Goal: Task Accomplishment & Management: Manage account settings

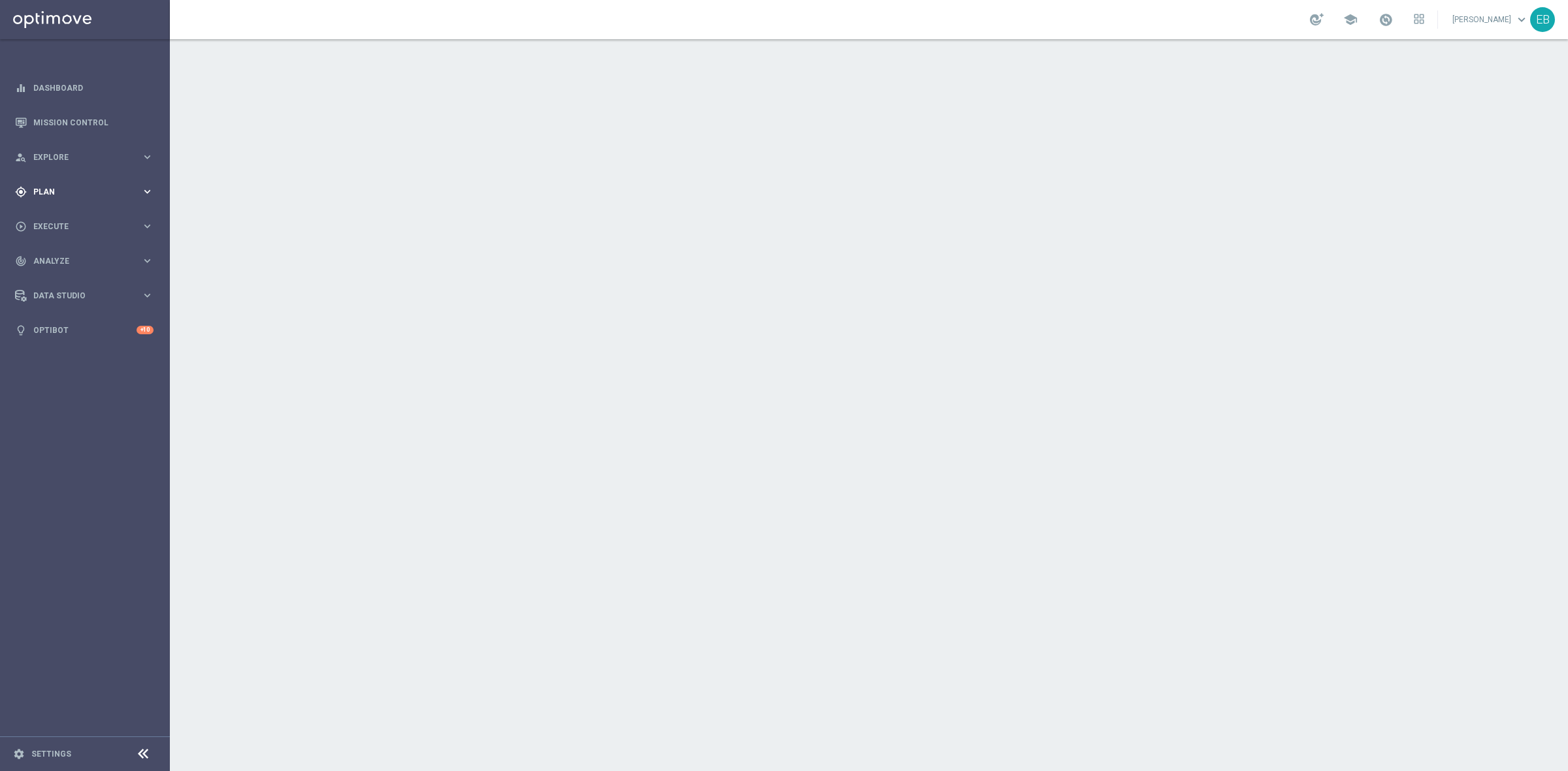
click at [103, 195] on span "Plan" at bounding box center [87, 192] width 108 height 8
click at [60, 262] on button "Templates keyboard_arrow_right" at bounding box center [94, 258] width 120 height 11
click at [57, 276] on link "Optimail" at bounding box center [88, 278] width 95 height 11
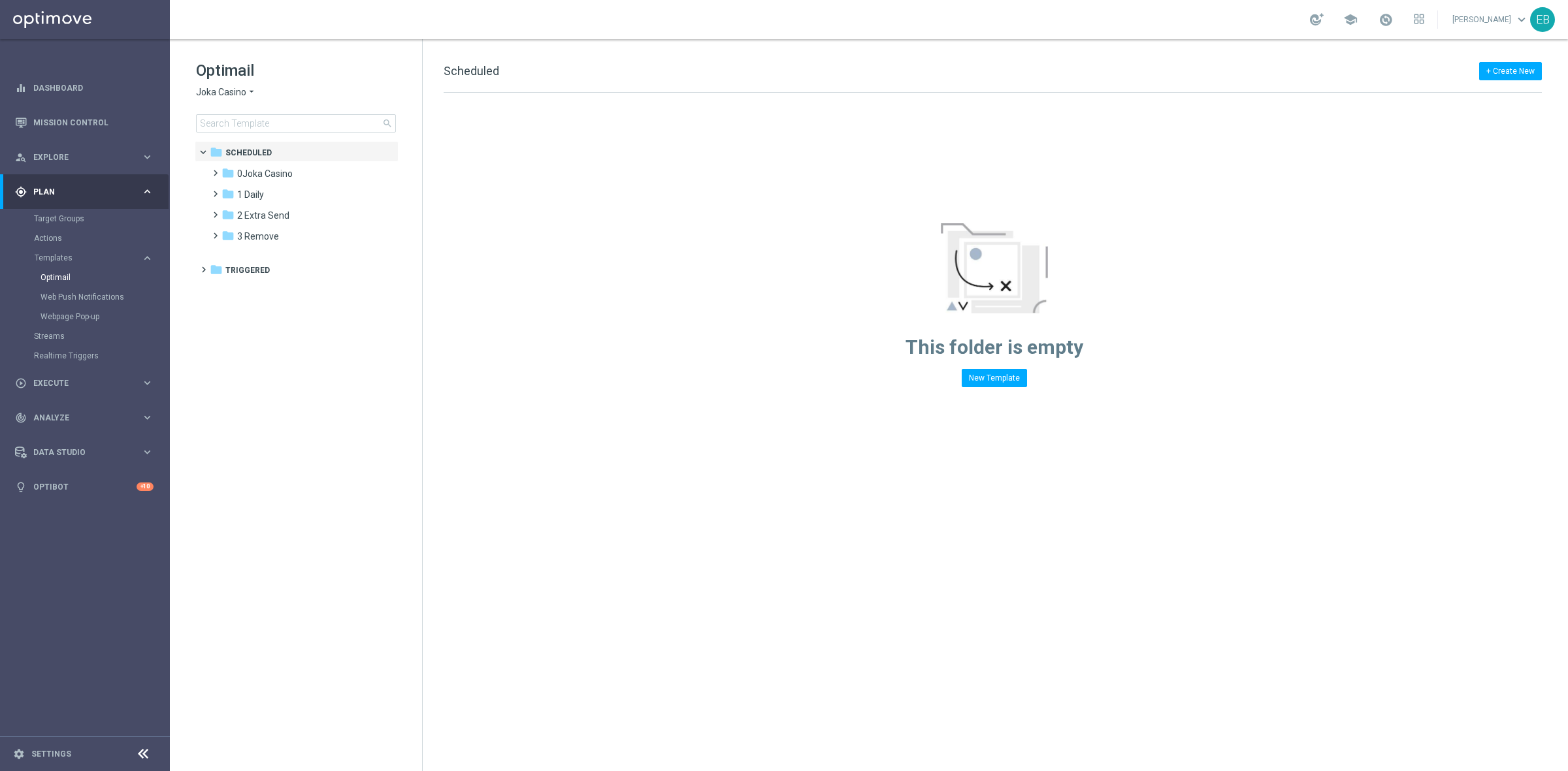
click at [226, 90] on span "Joka Casino" at bounding box center [221, 92] width 51 height 12
click at [0, 0] on span "IOM" at bounding box center [0, 0] width 0 height 0
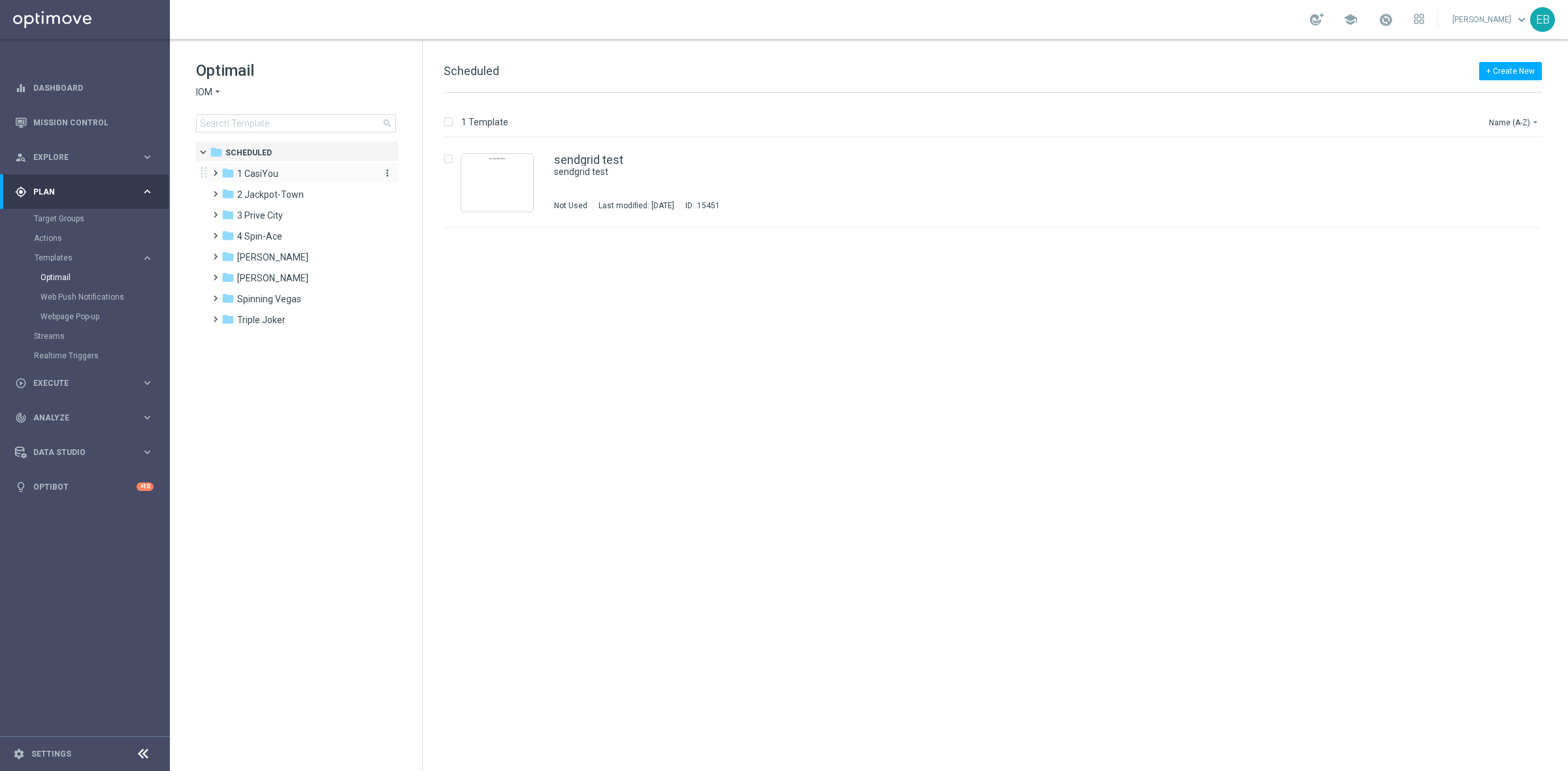
click at [293, 177] on div "folder 1 CasiYou" at bounding box center [296, 174] width 150 height 15
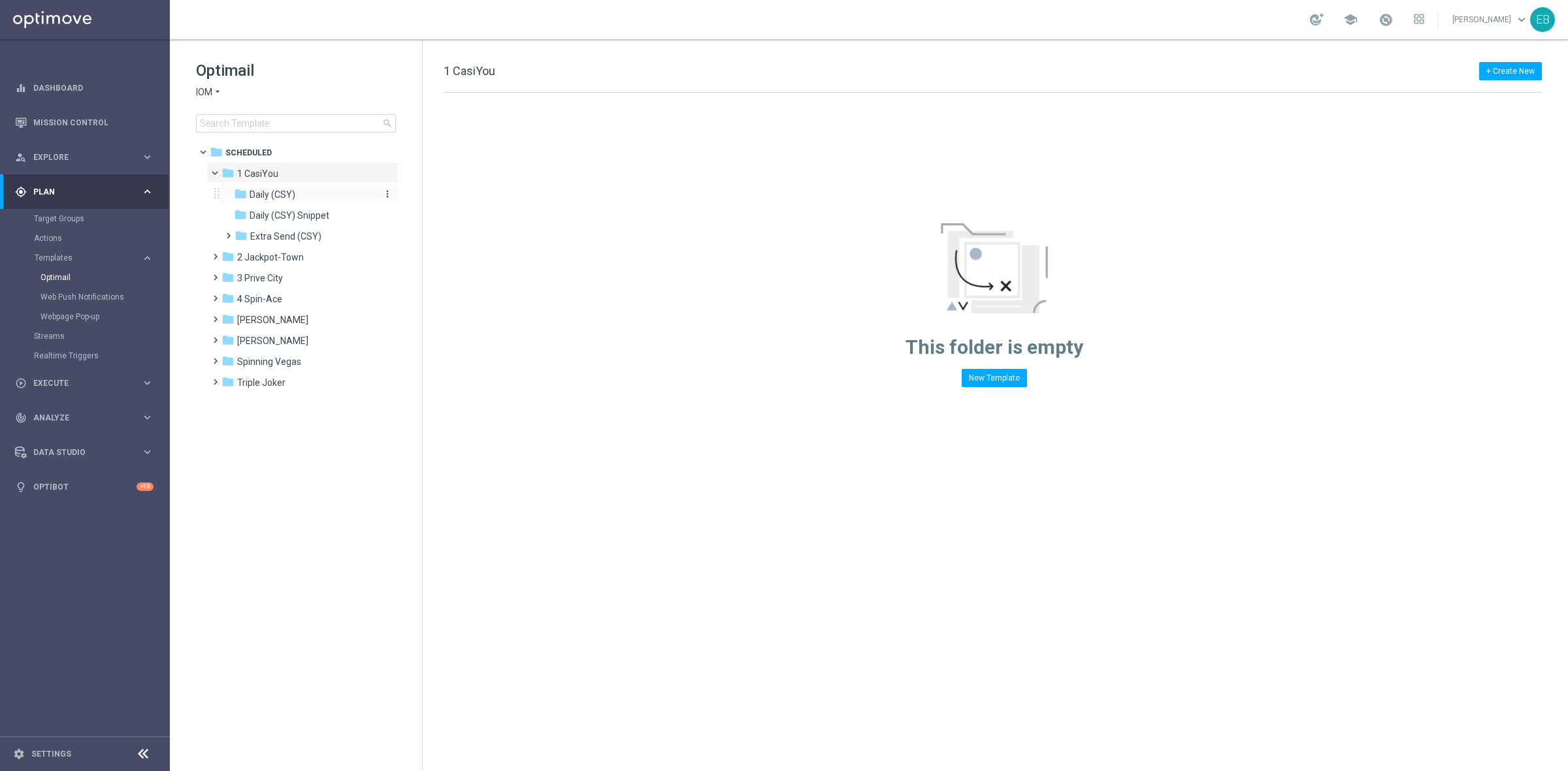
click at [340, 192] on div "folder Daily (CSY)" at bounding box center [303, 195] width 139 height 15
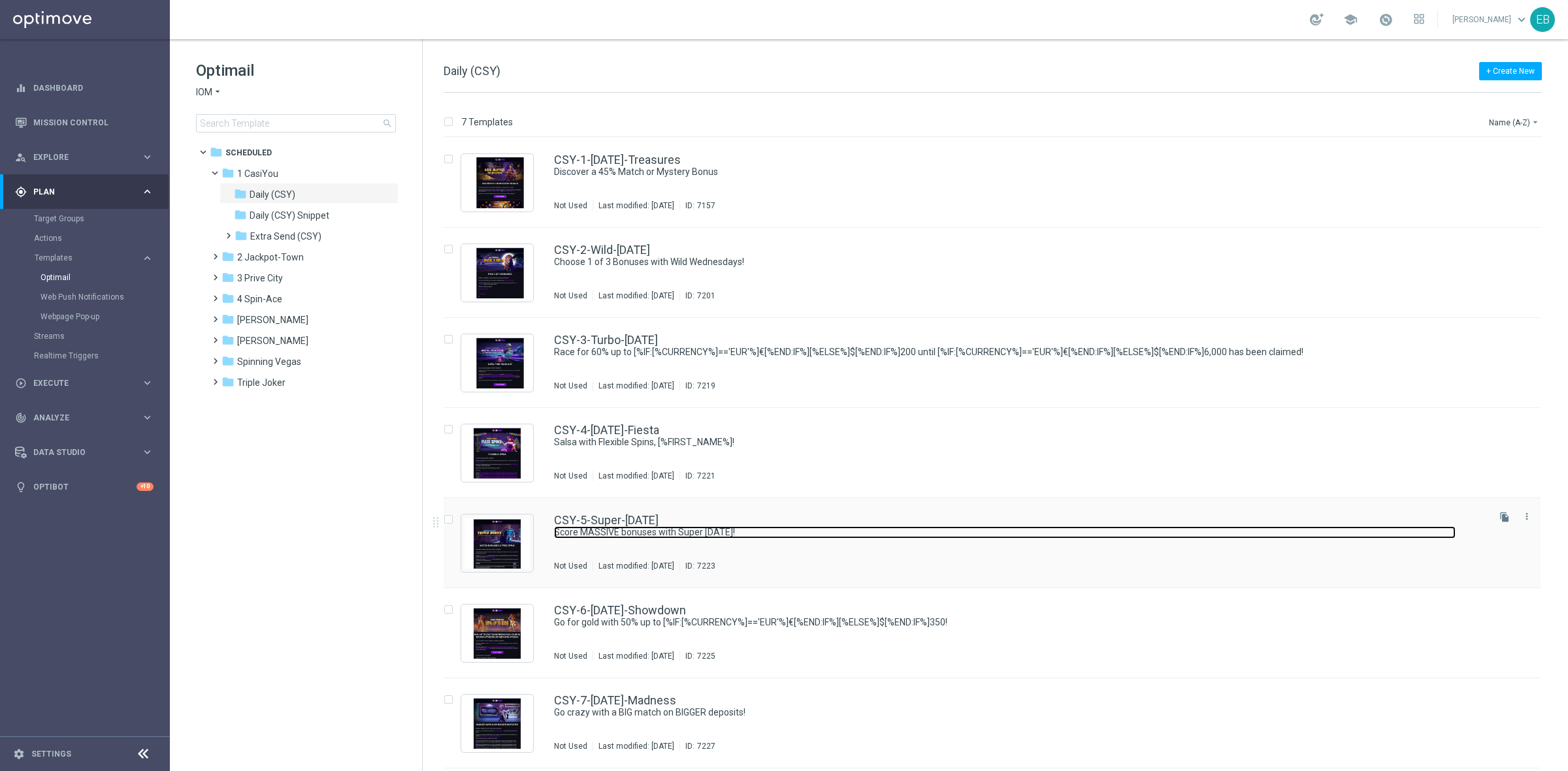
click at [835, 533] on link "Score MASSIVE bonuses with Super [DATE]!" at bounding box center [1004, 533] width 902 height 12
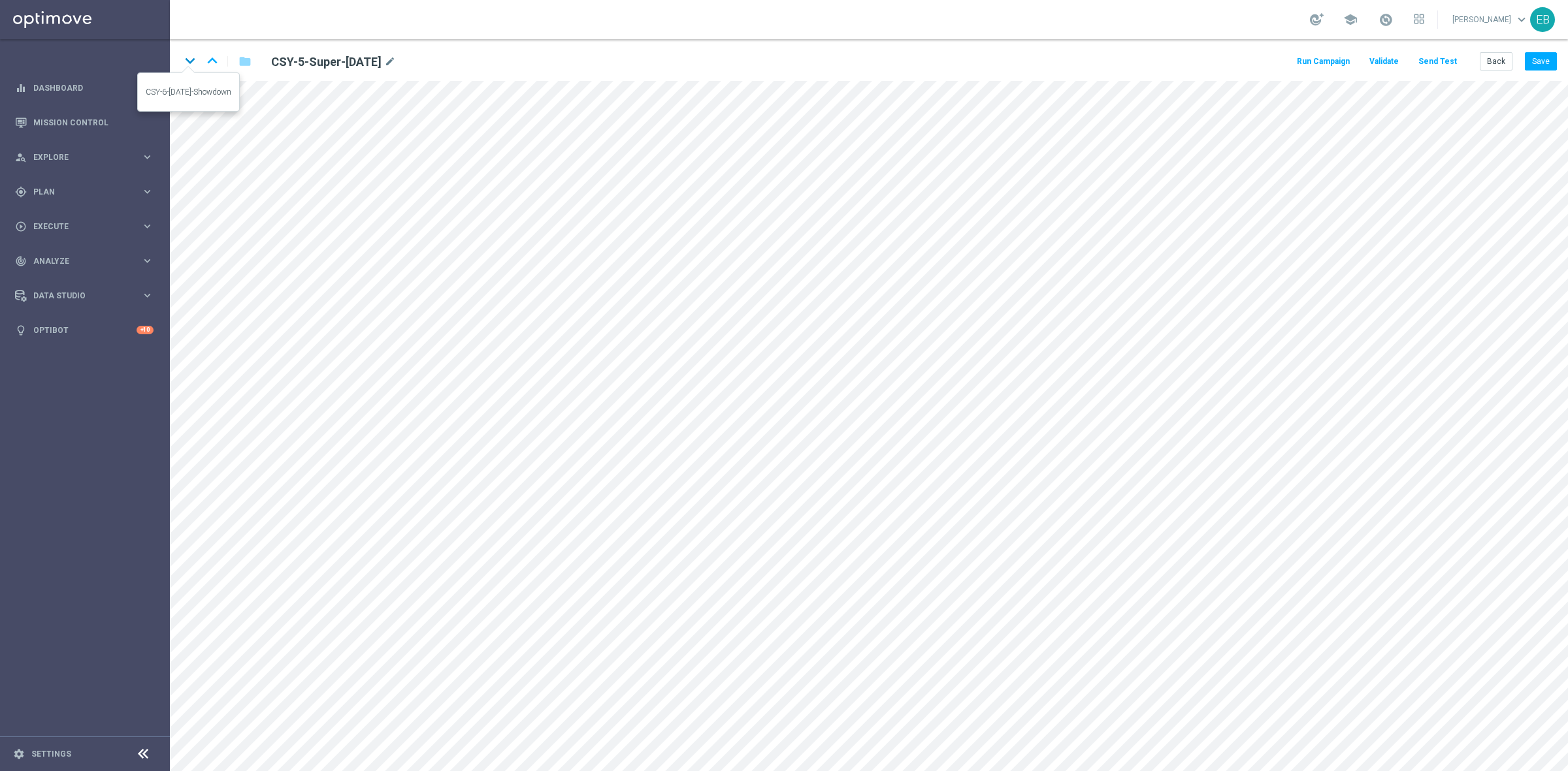
click at [197, 60] on icon "keyboard_arrow_down" at bounding box center [190, 61] width 20 height 20
click at [180, 66] on icon "keyboard_arrow_down" at bounding box center [190, 61] width 20 height 20
click at [1501, 62] on button "Back" at bounding box center [1496, 61] width 32 height 18
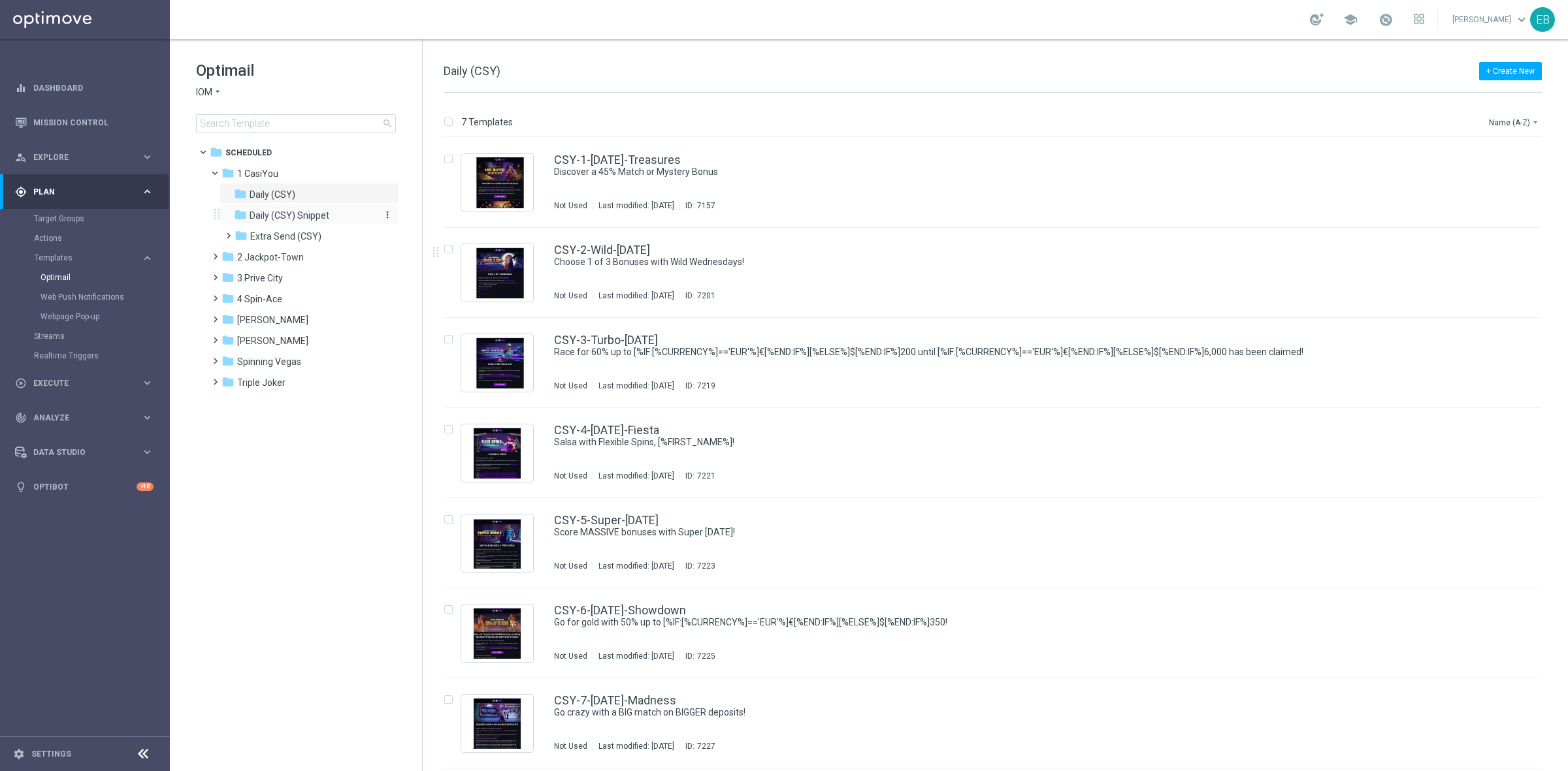
click at [331, 214] on div "folder Daily (CSY) Snippet" at bounding box center [303, 216] width 139 height 15
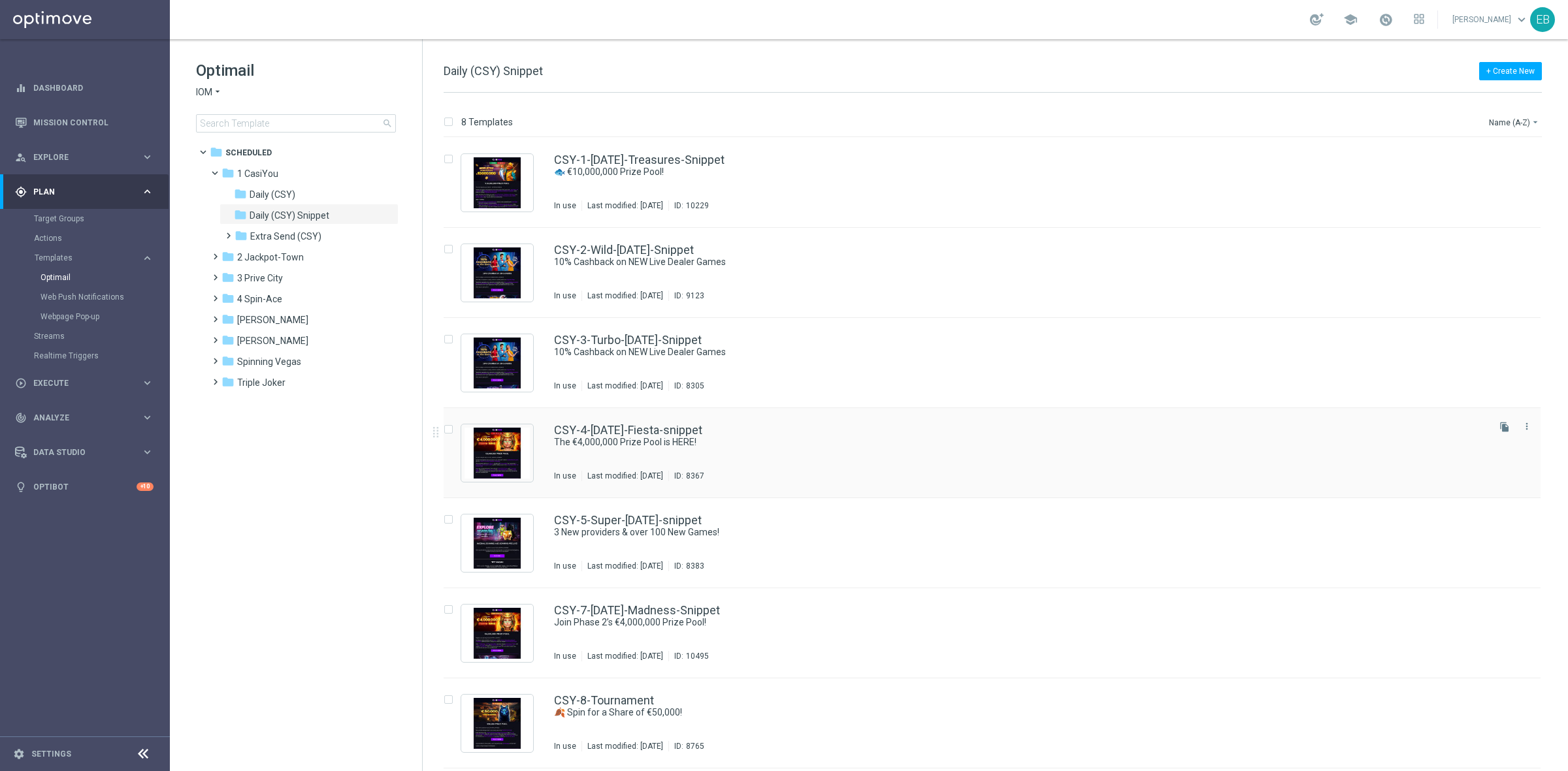
click at [869, 423] on div "CSY-4-[DATE]-Fiesta-snippet The €4,000,000 Prize Pool is HERE! In use Last modi…" at bounding box center [992, 453] width 1097 height 90
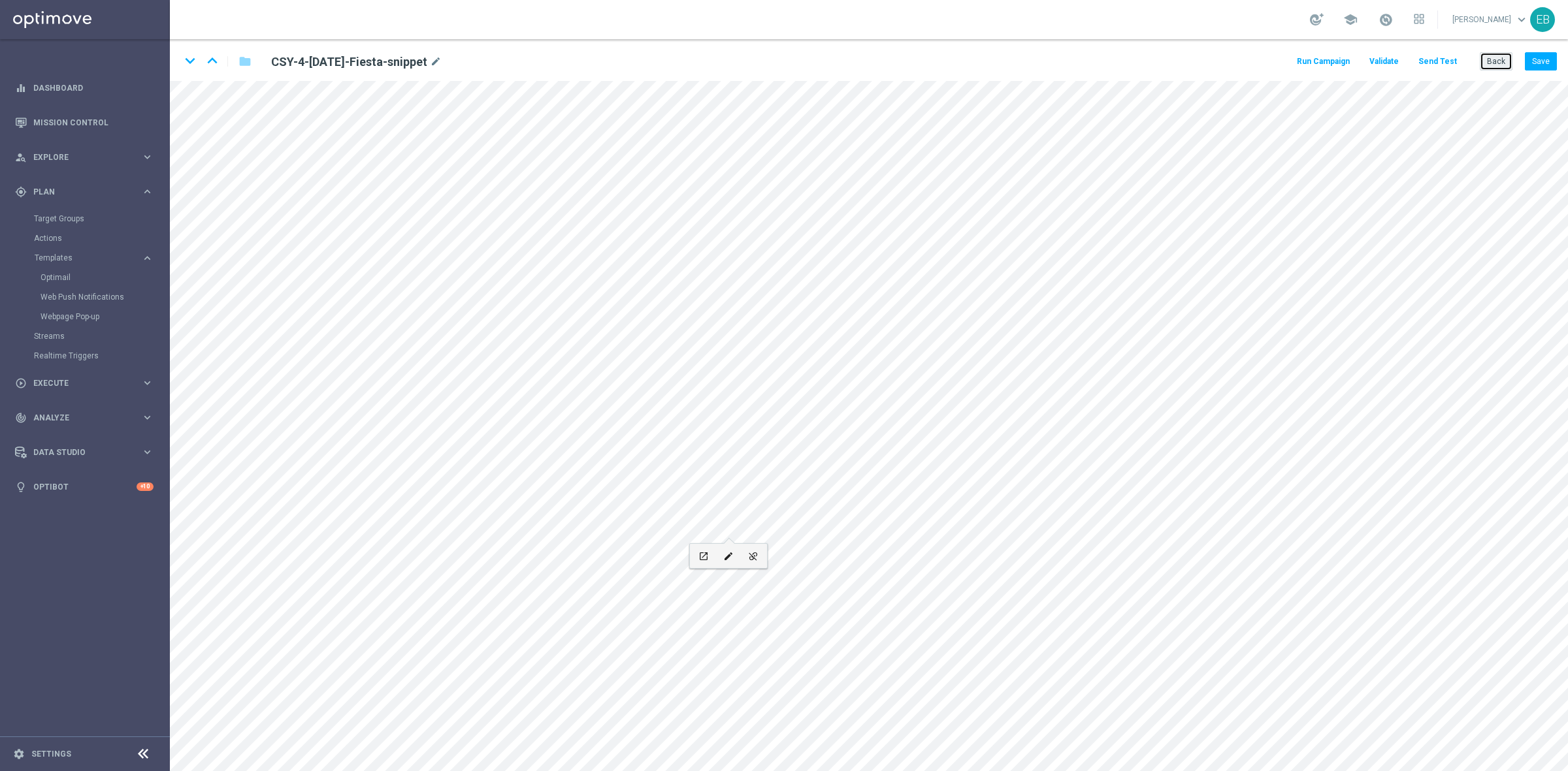
click at [1504, 57] on button "Back" at bounding box center [1496, 61] width 32 height 18
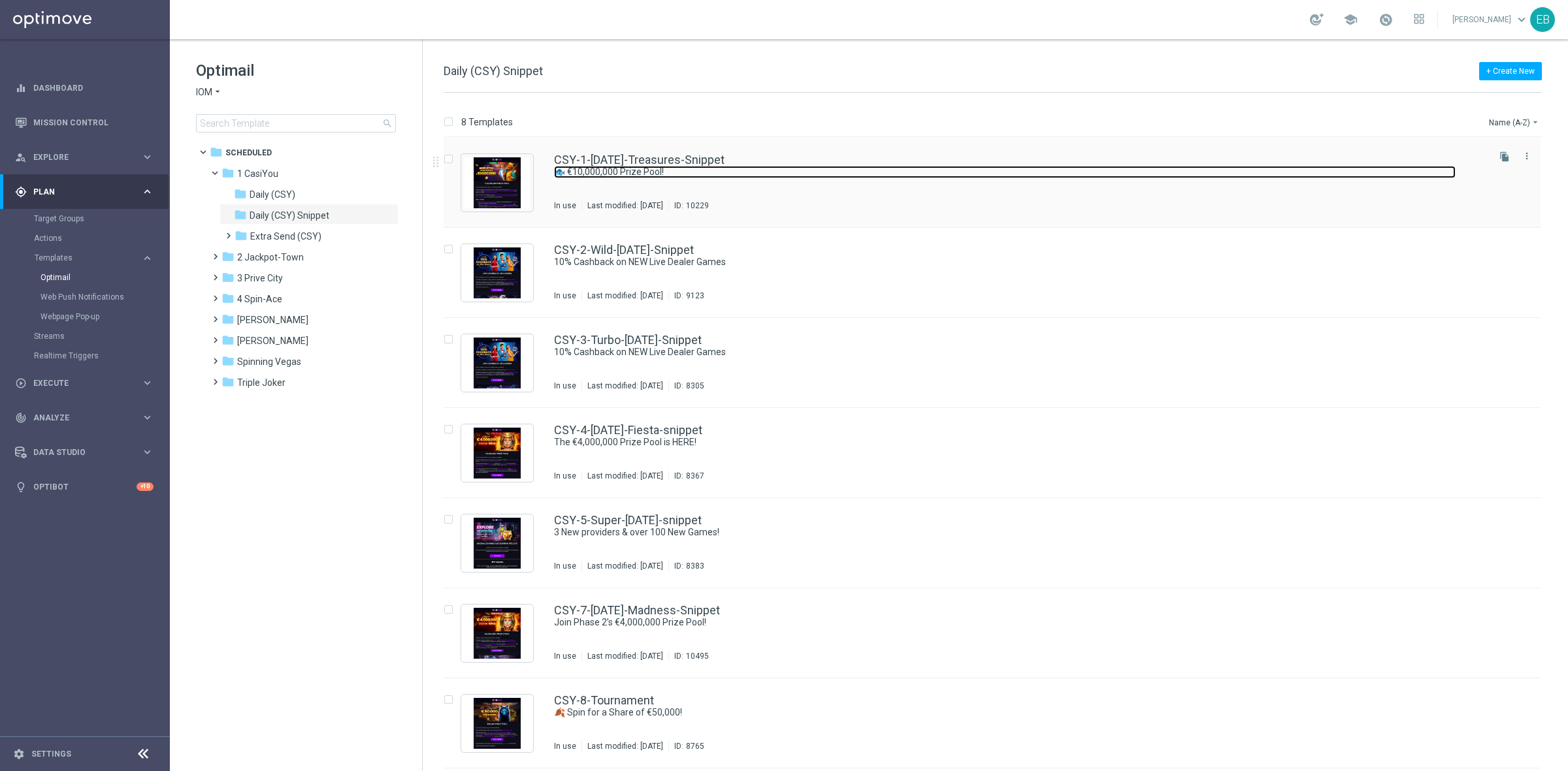
click at [811, 167] on link "🐟 €10,000,000 Prize Pool!" at bounding box center [1004, 172] width 902 height 12
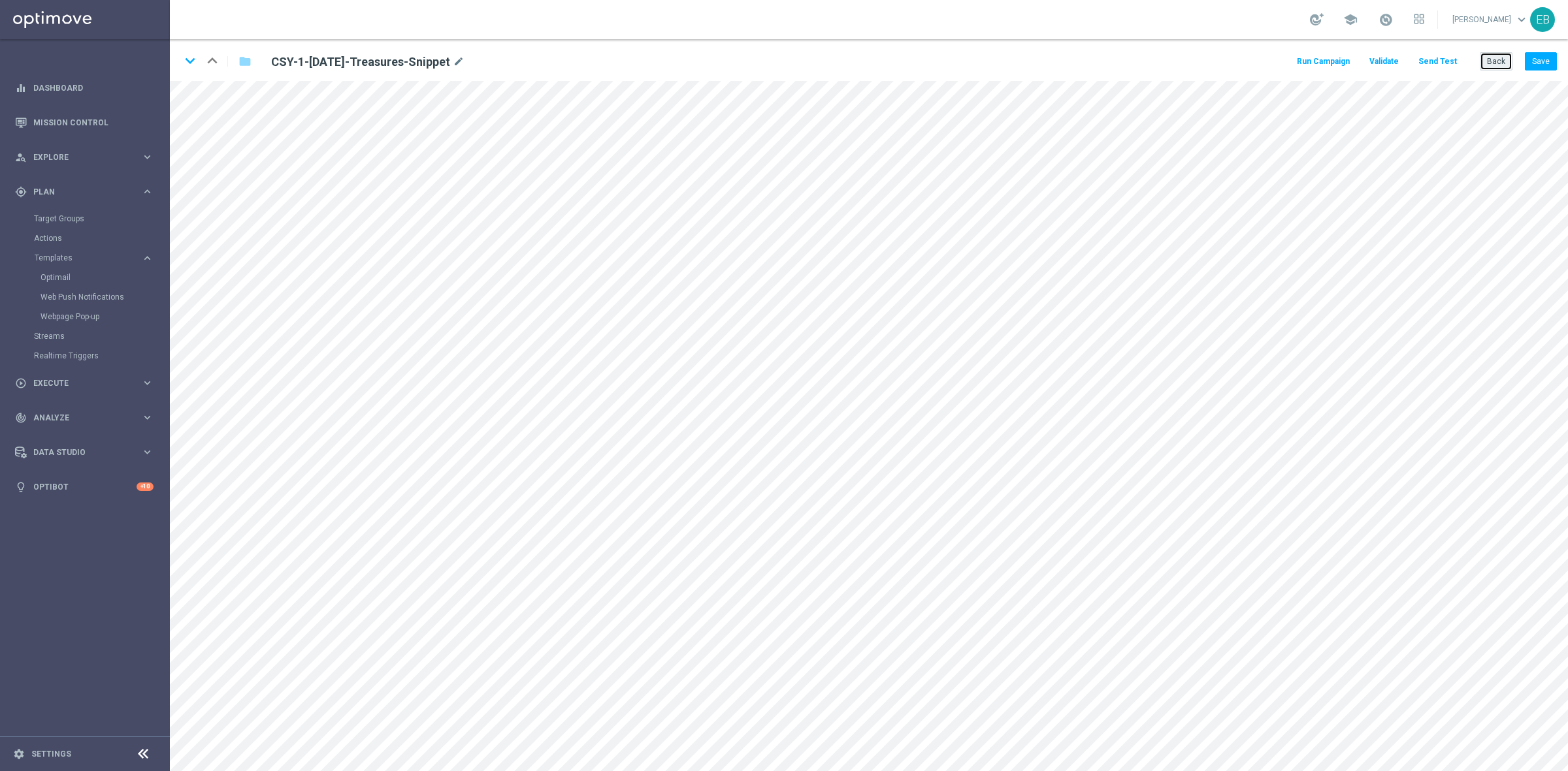
click at [1509, 62] on button "Back" at bounding box center [1496, 61] width 32 height 18
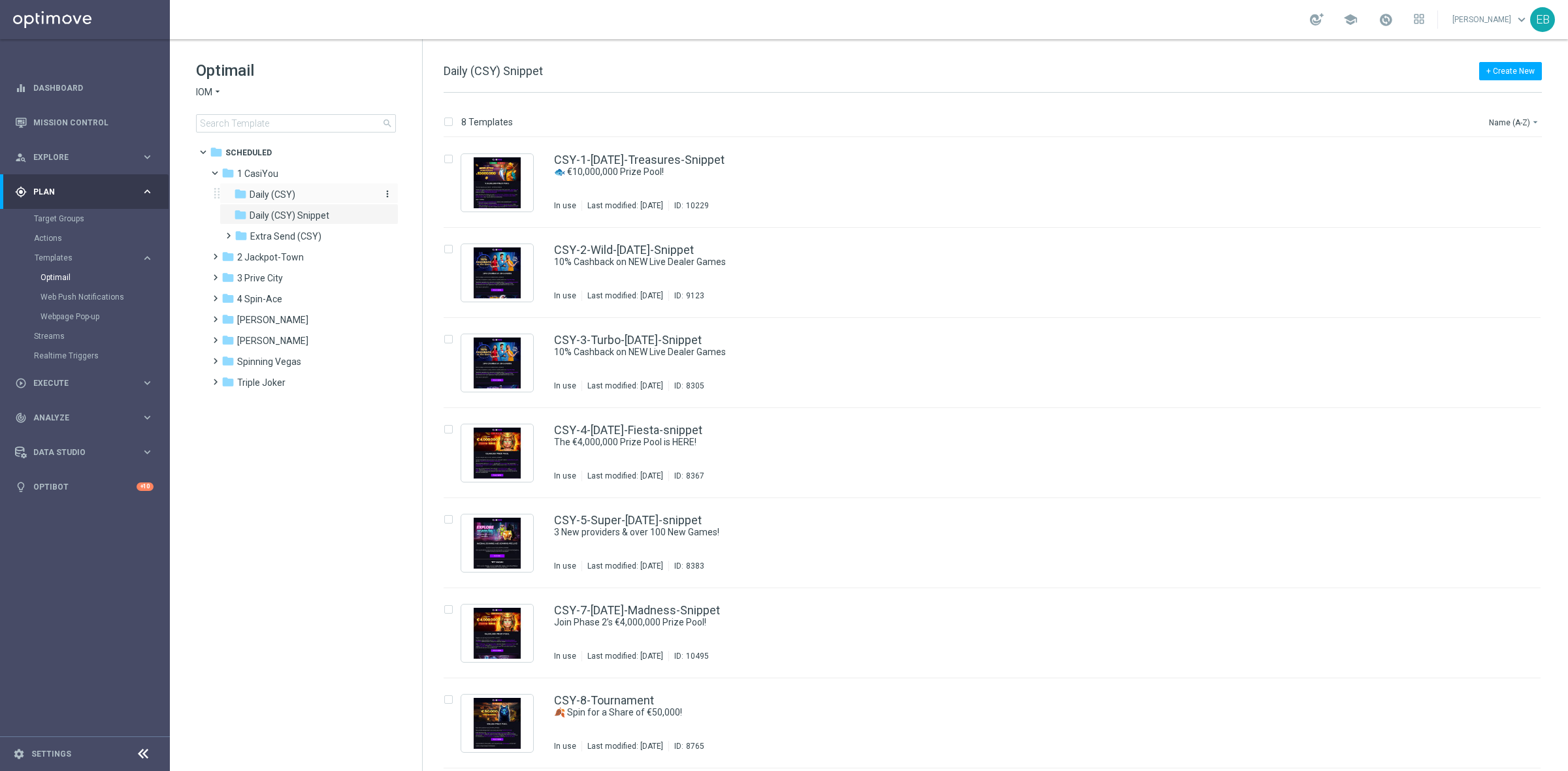
click at [312, 192] on div "folder Daily (CSY)" at bounding box center [303, 195] width 139 height 15
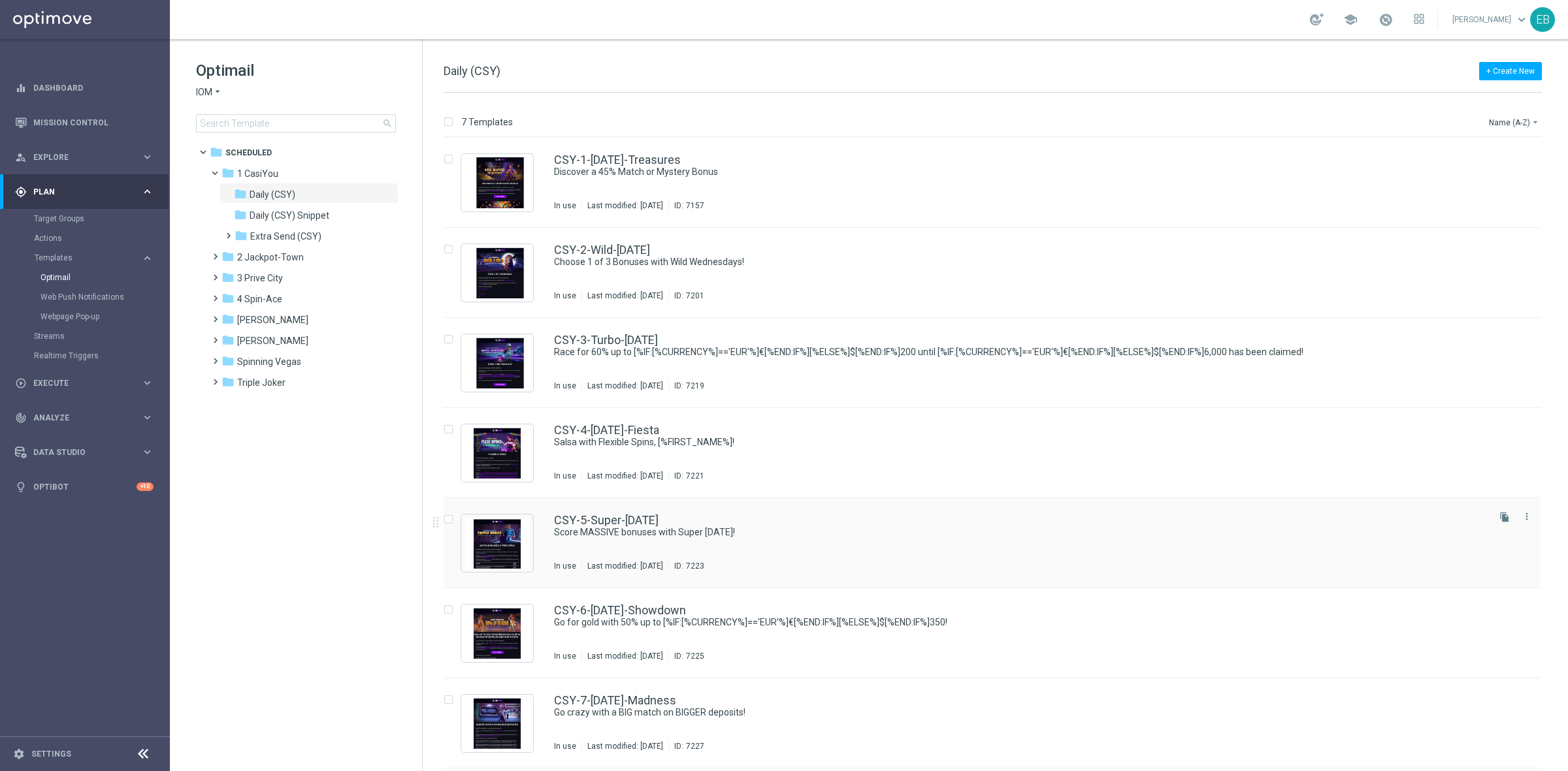
click at [859, 511] on div "CSY-5-Super-[DATE] Score MASSIVE bonuses with Super [DATE]! In use Last modifie…" at bounding box center [992, 543] width 1097 height 90
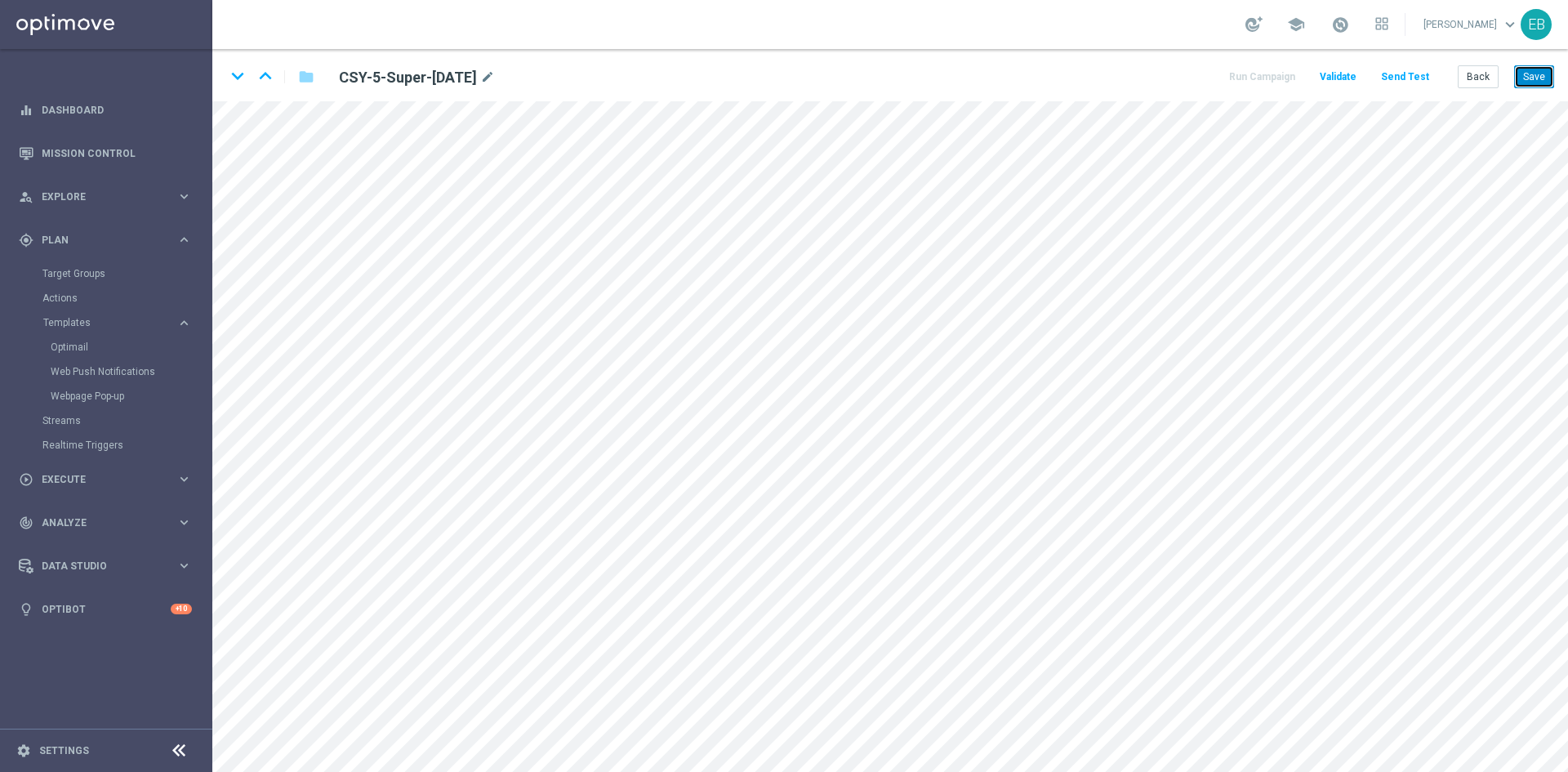
click at [1533, 84] on button "Save" at bounding box center [1534, 76] width 40 height 23
click at [1536, 78] on button "Save" at bounding box center [1534, 76] width 40 height 23
click at [1504, 66] on div "Back Save" at bounding box center [1506, 76] width 96 height 23
click at [1488, 68] on button "Back" at bounding box center [1477, 76] width 41 height 23
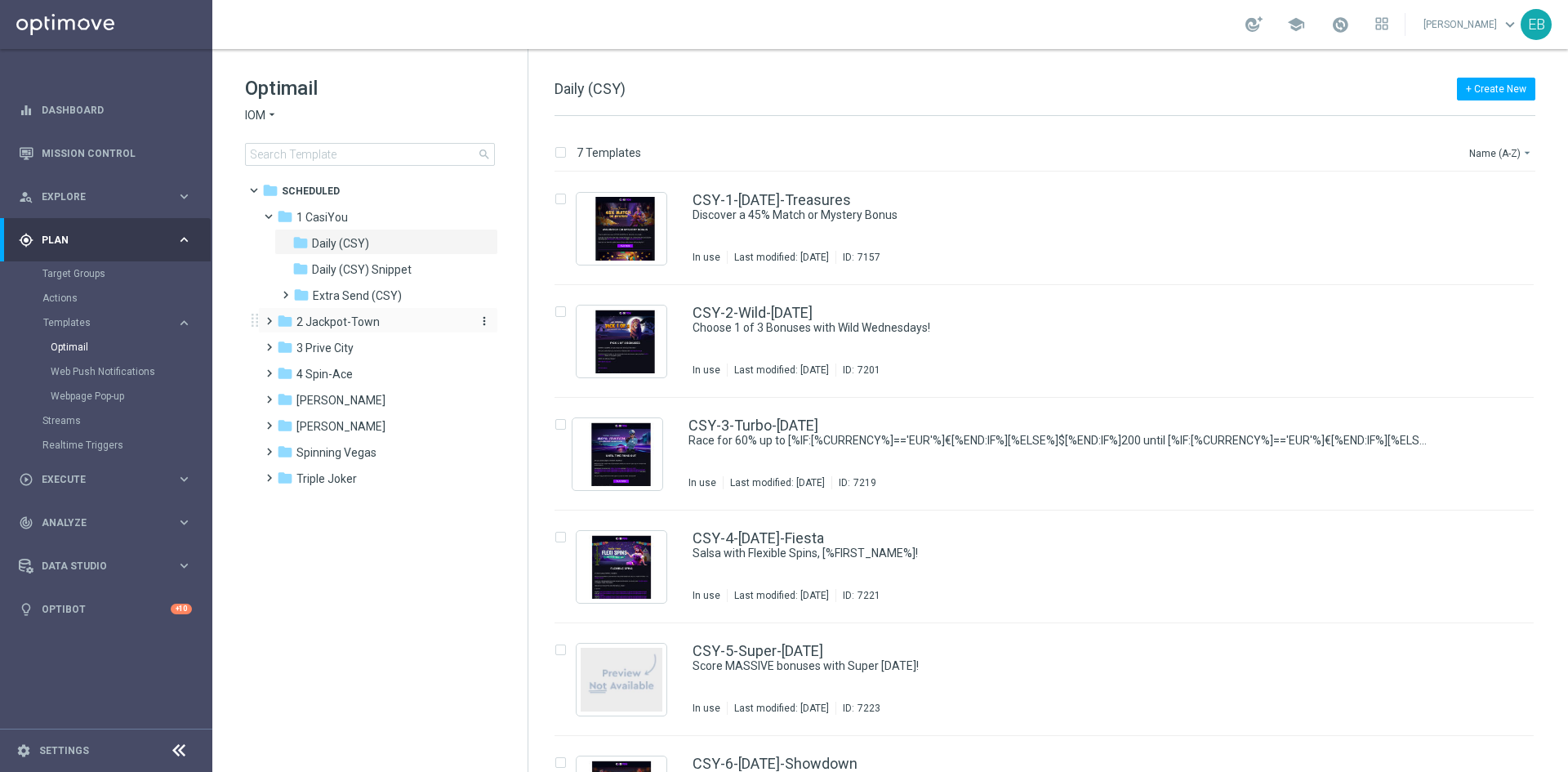
click at [348, 321] on span "2 Jackpot-Town" at bounding box center [338, 322] width 83 height 15
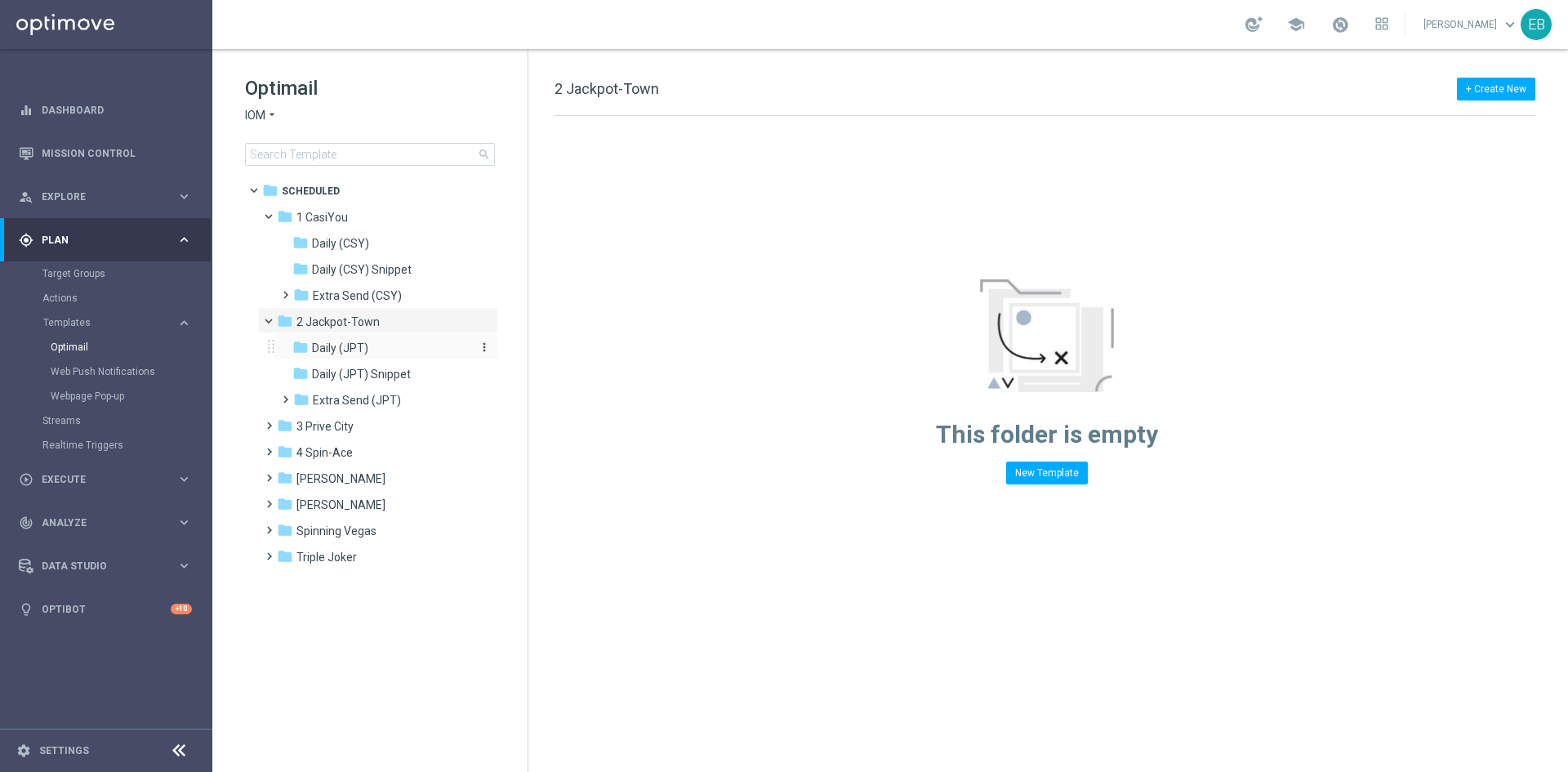
click at [385, 356] on div "folder Daily (JPT)" at bounding box center [379, 348] width 174 height 19
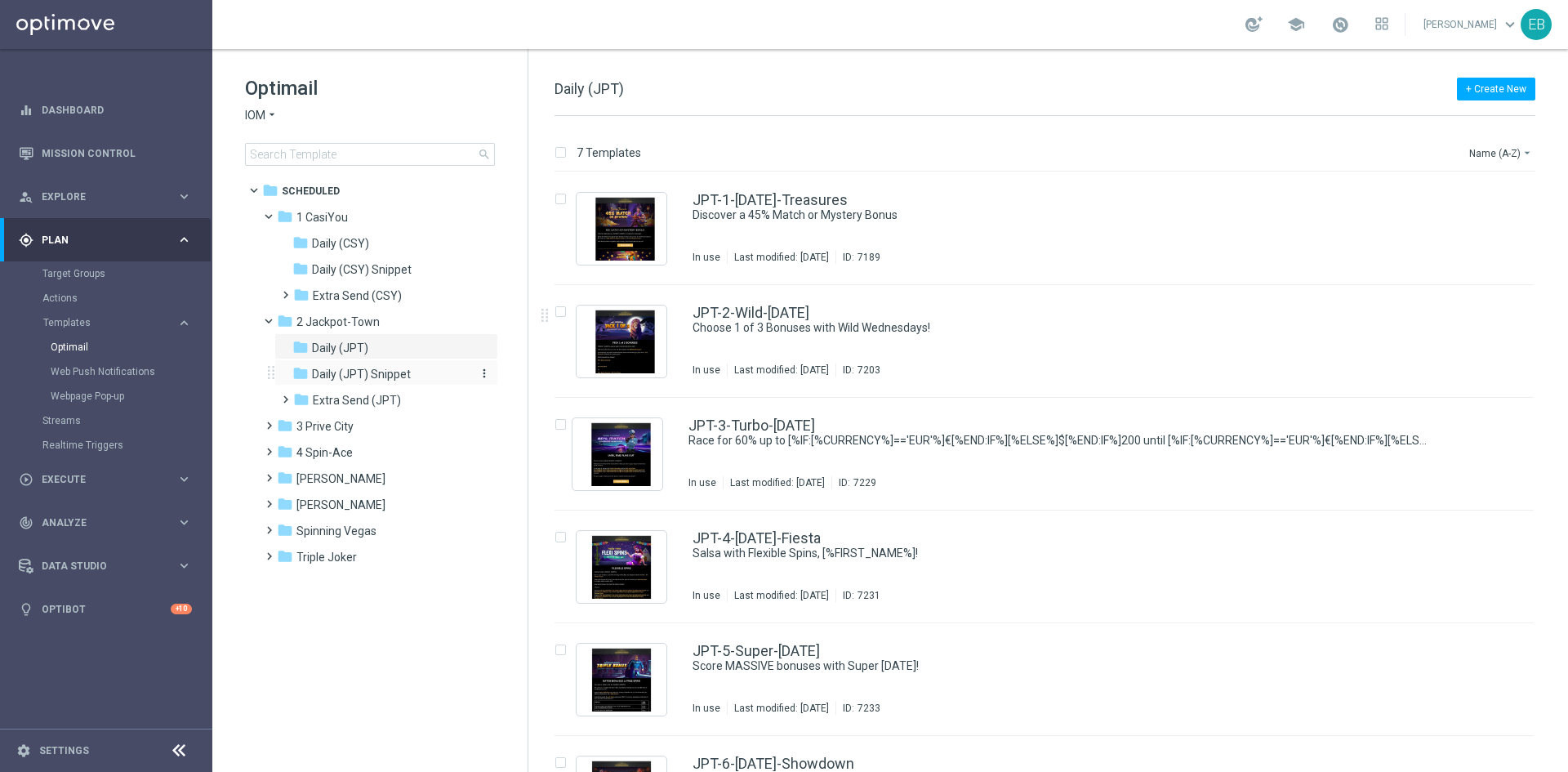
click at [418, 372] on div "folder Daily (JPT) Snippet" at bounding box center [379, 375] width 174 height 19
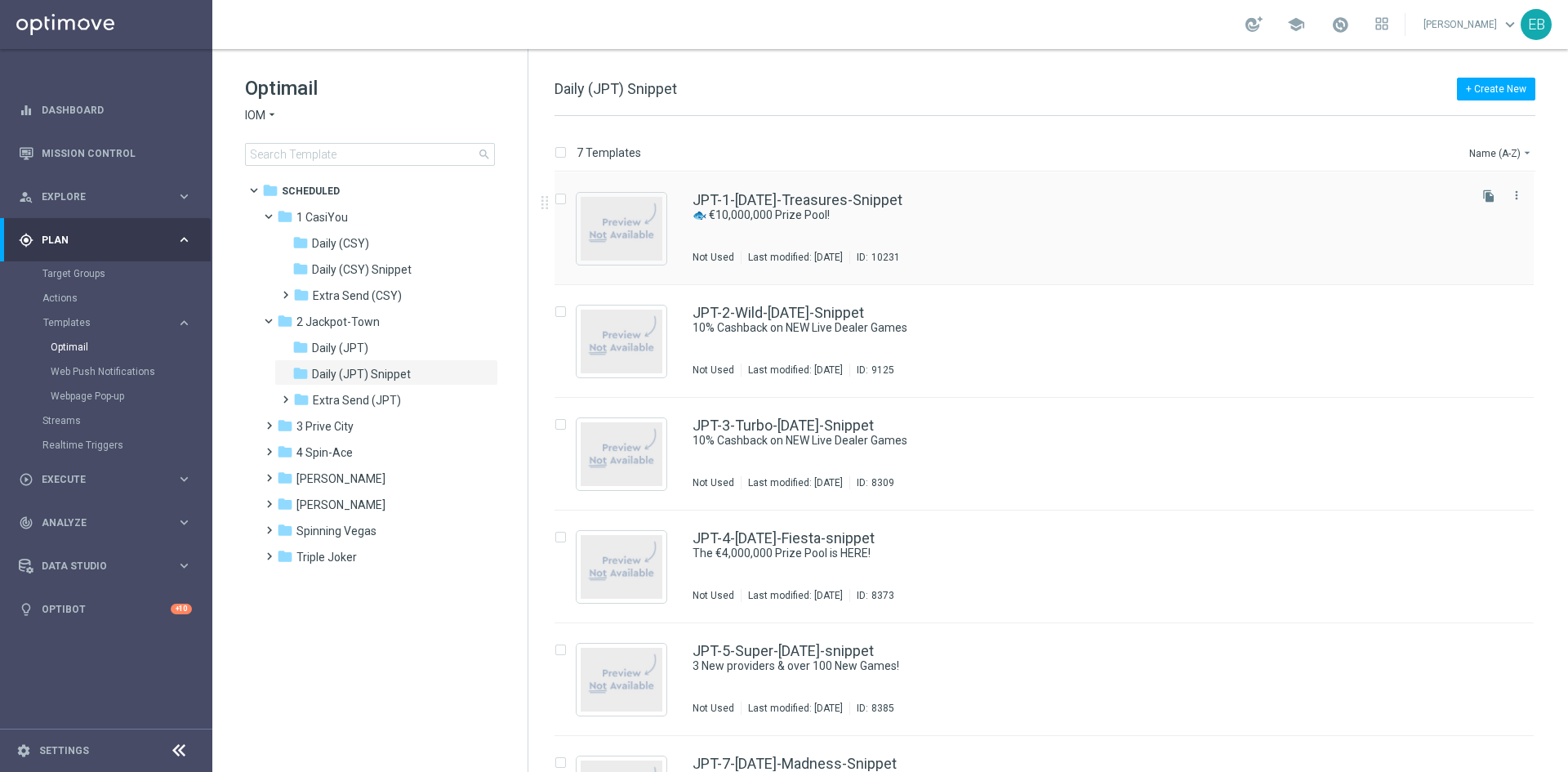
click at [1012, 207] on div "JPT-1-[DATE]-Treasures-Snippet" at bounding box center [1078, 200] width 773 height 15
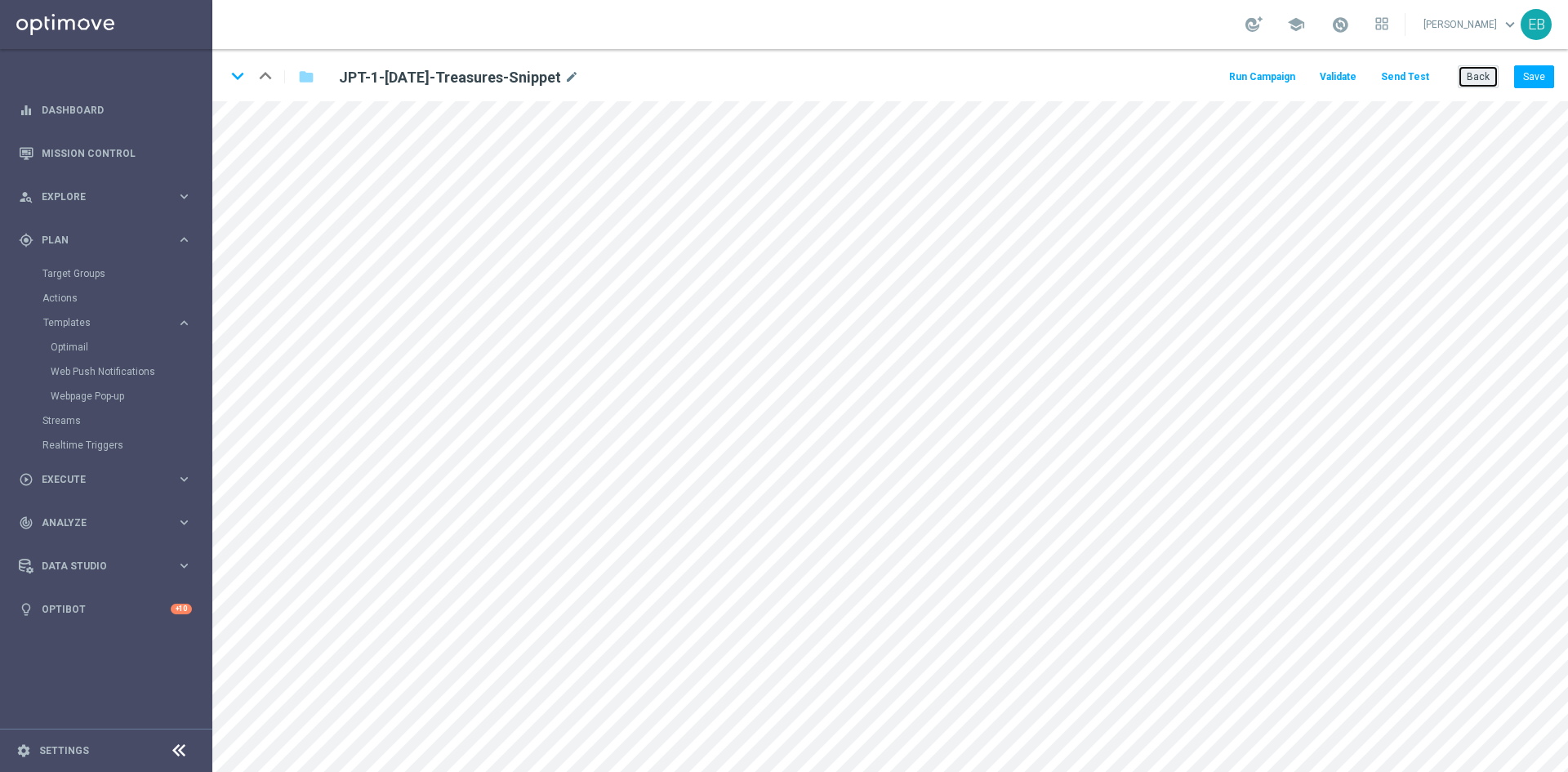
click at [1482, 84] on button "Back" at bounding box center [1477, 76] width 41 height 23
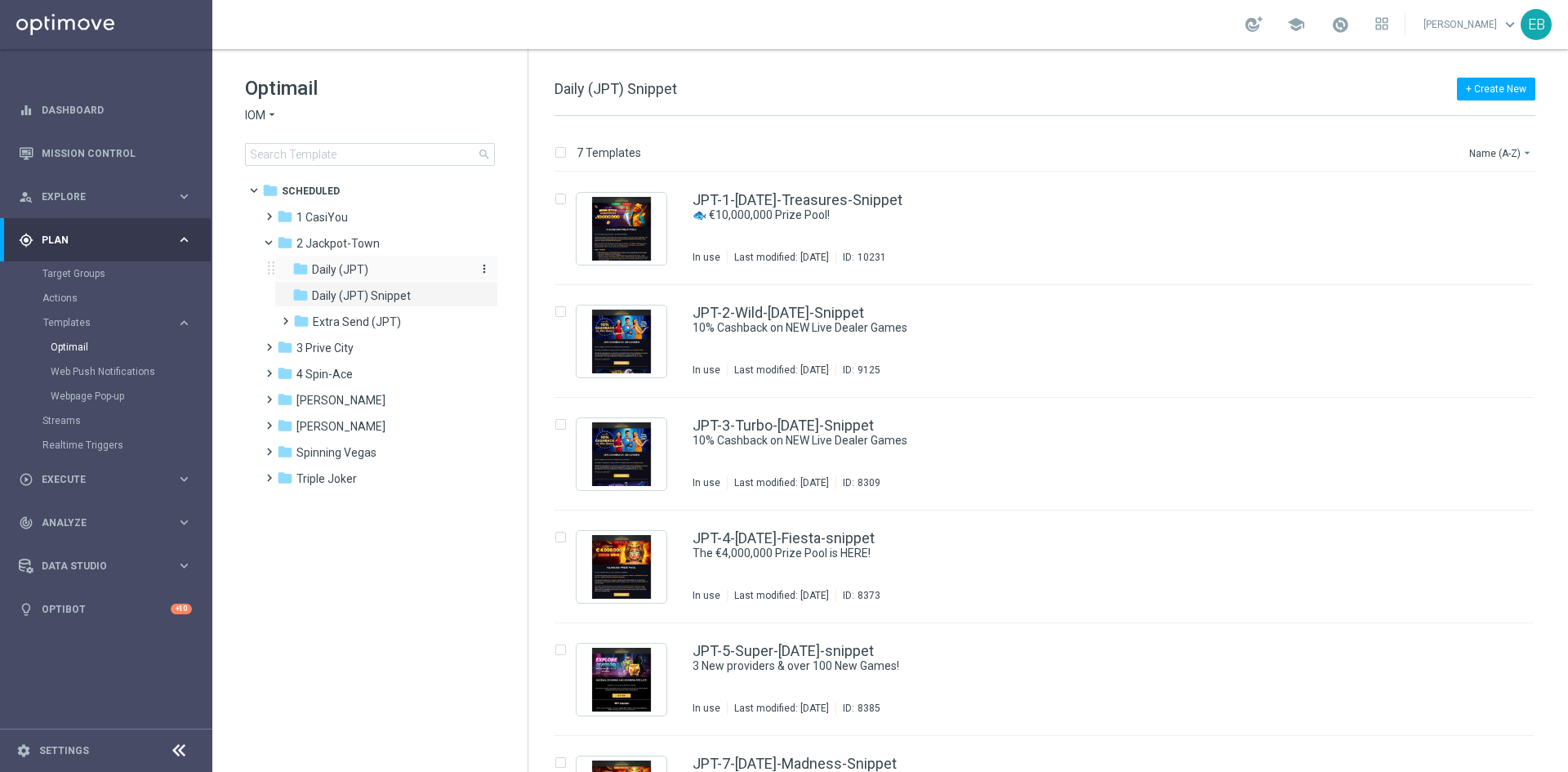
click at [371, 271] on div "folder Daily (JPT)" at bounding box center [379, 270] width 174 height 19
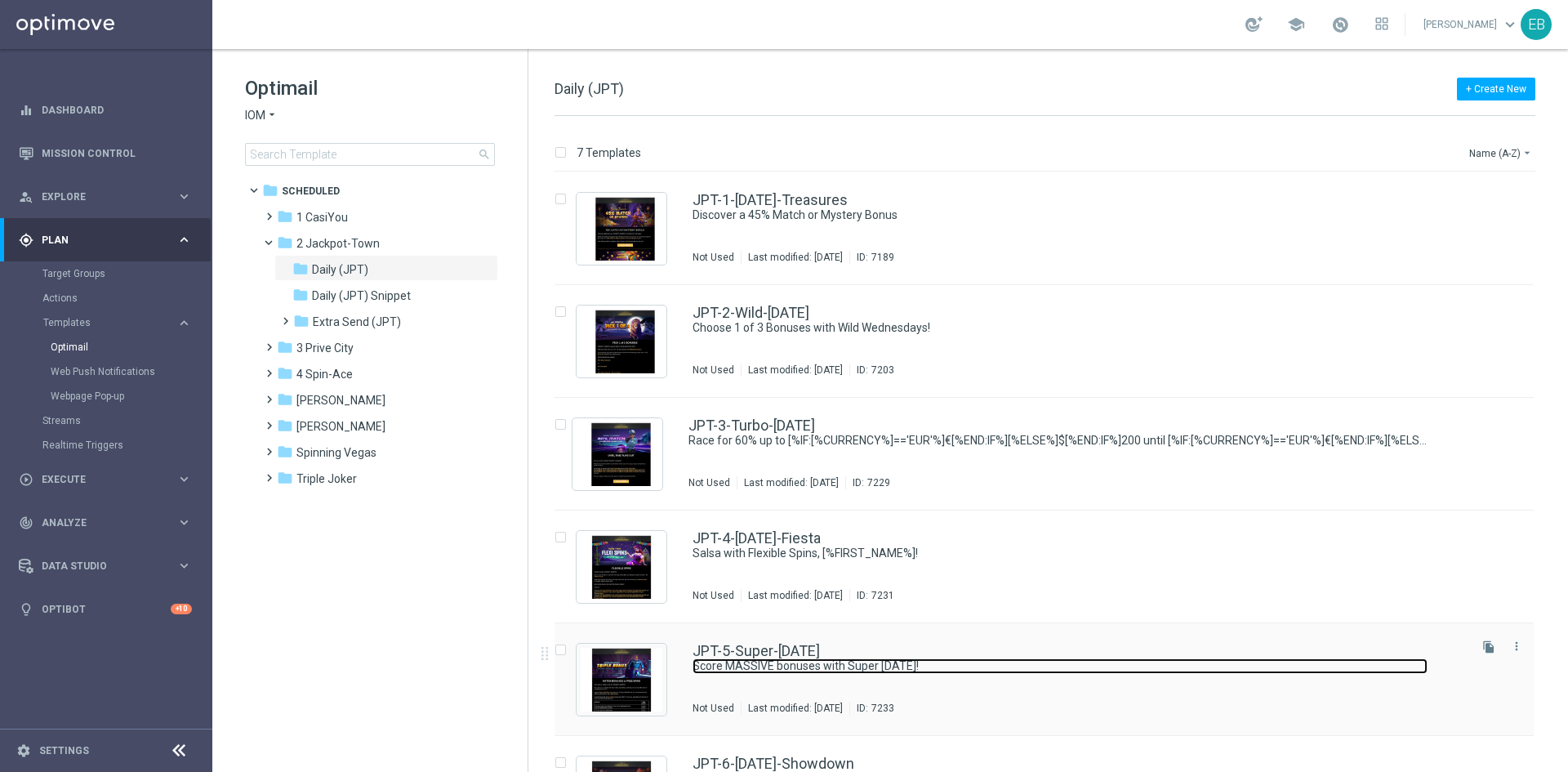
click at [1067, 669] on link "Score MASSIVE bonuses with Super [DATE]!" at bounding box center [1059, 666] width 735 height 15
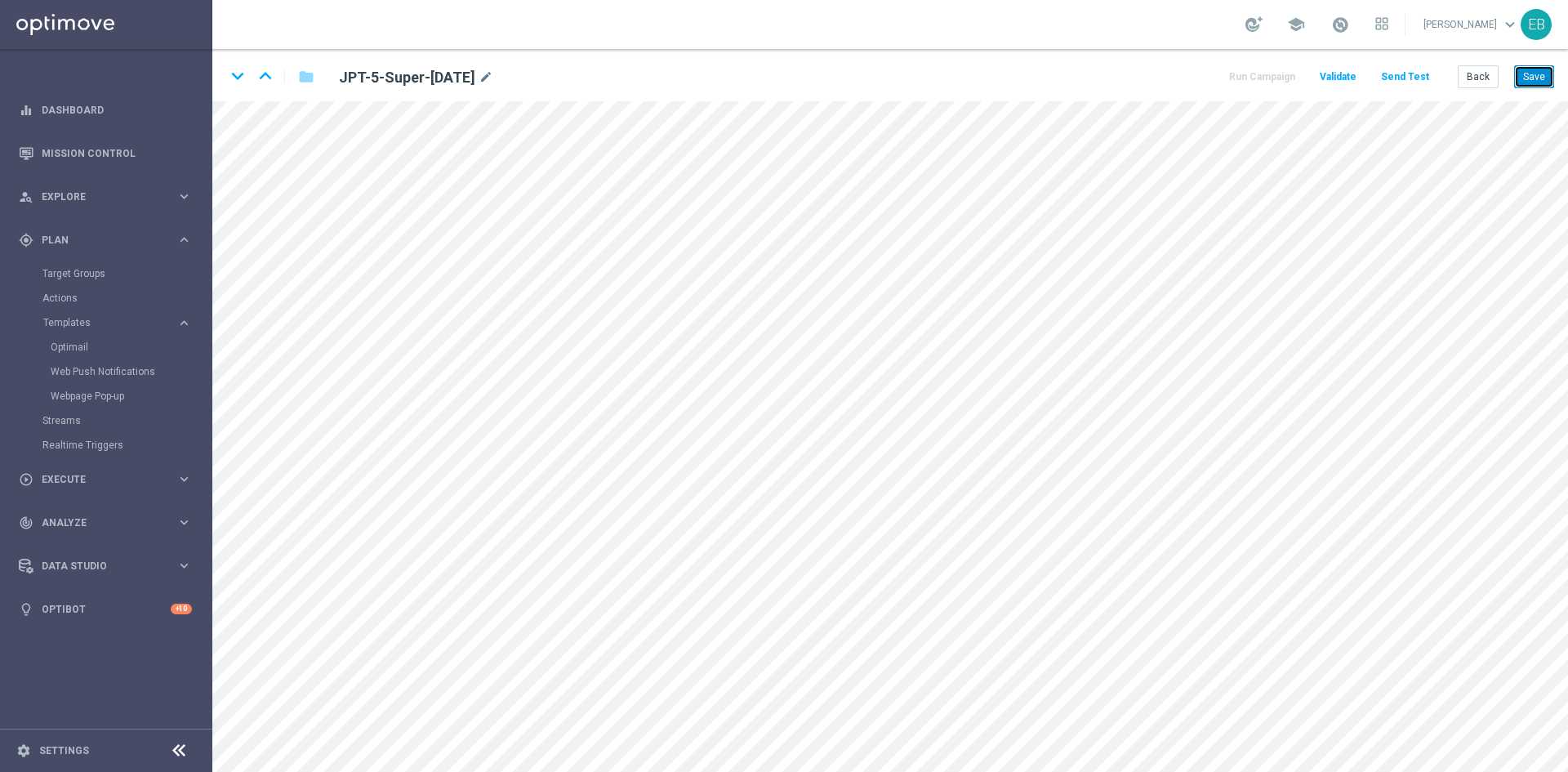
click at [1540, 79] on button "Save" at bounding box center [1534, 76] width 40 height 23
click at [1526, 64] on div "keyboard_arrow_down keyboard_arrow_up folder JPT-5-Super-[DATE] mode_edit Run C…" at bounding box center [890, 75] width 1356 height 52
click at [1544, 71] on button "Save" at bounding box center [1534, 76] width 40 height 23
click at [1485, 75] on button "Back" at bounding box center [1477, 76] width 41 height 23
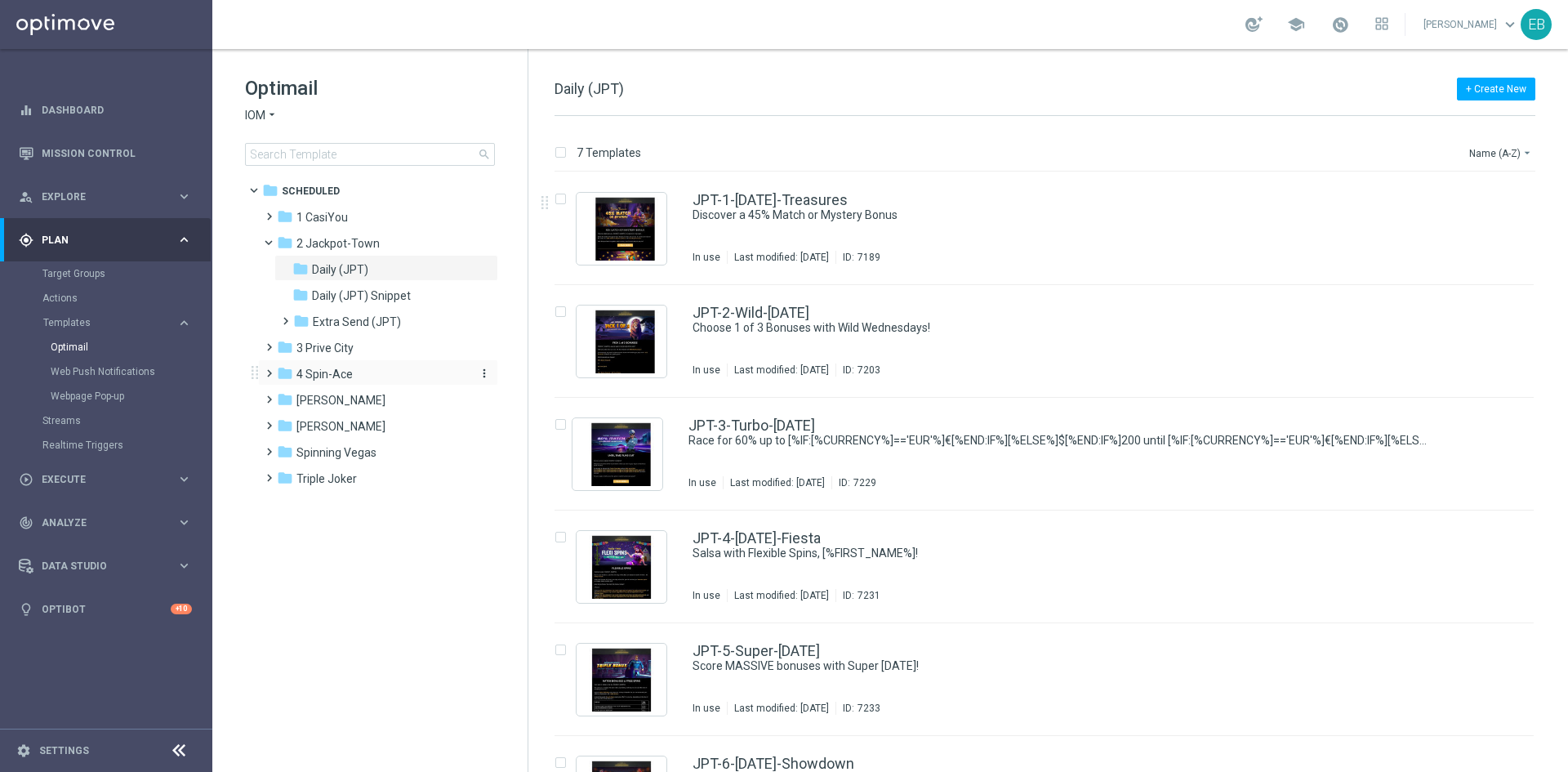
click at [375, 368] on div "folder 4 Spin-Ace" at bounding box center [370, 375] width 188 height 19
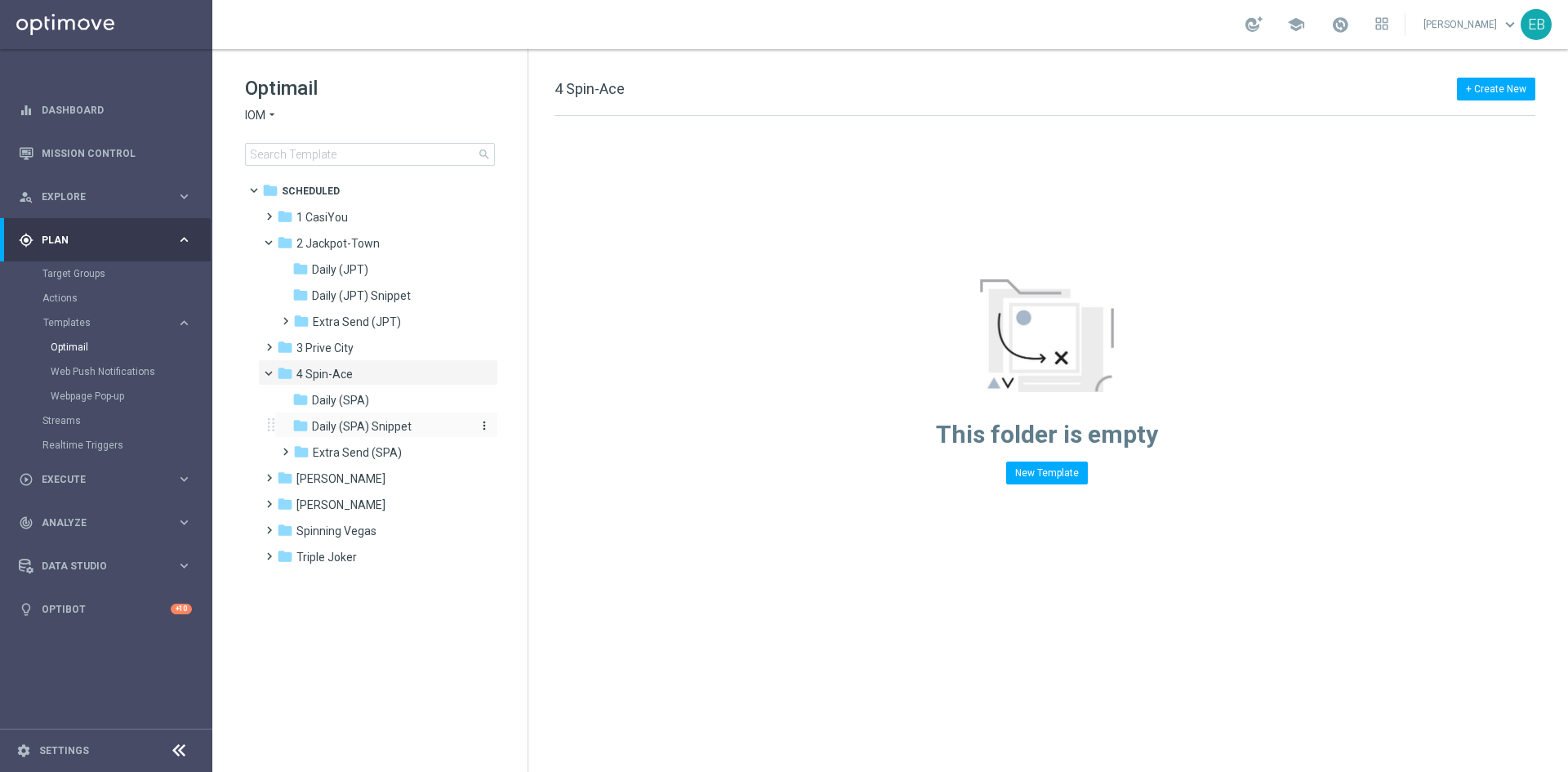
click at [389, 420] on span "Daily (SPA) Snippet" at bounding box center [362, 427] width 100 height 15
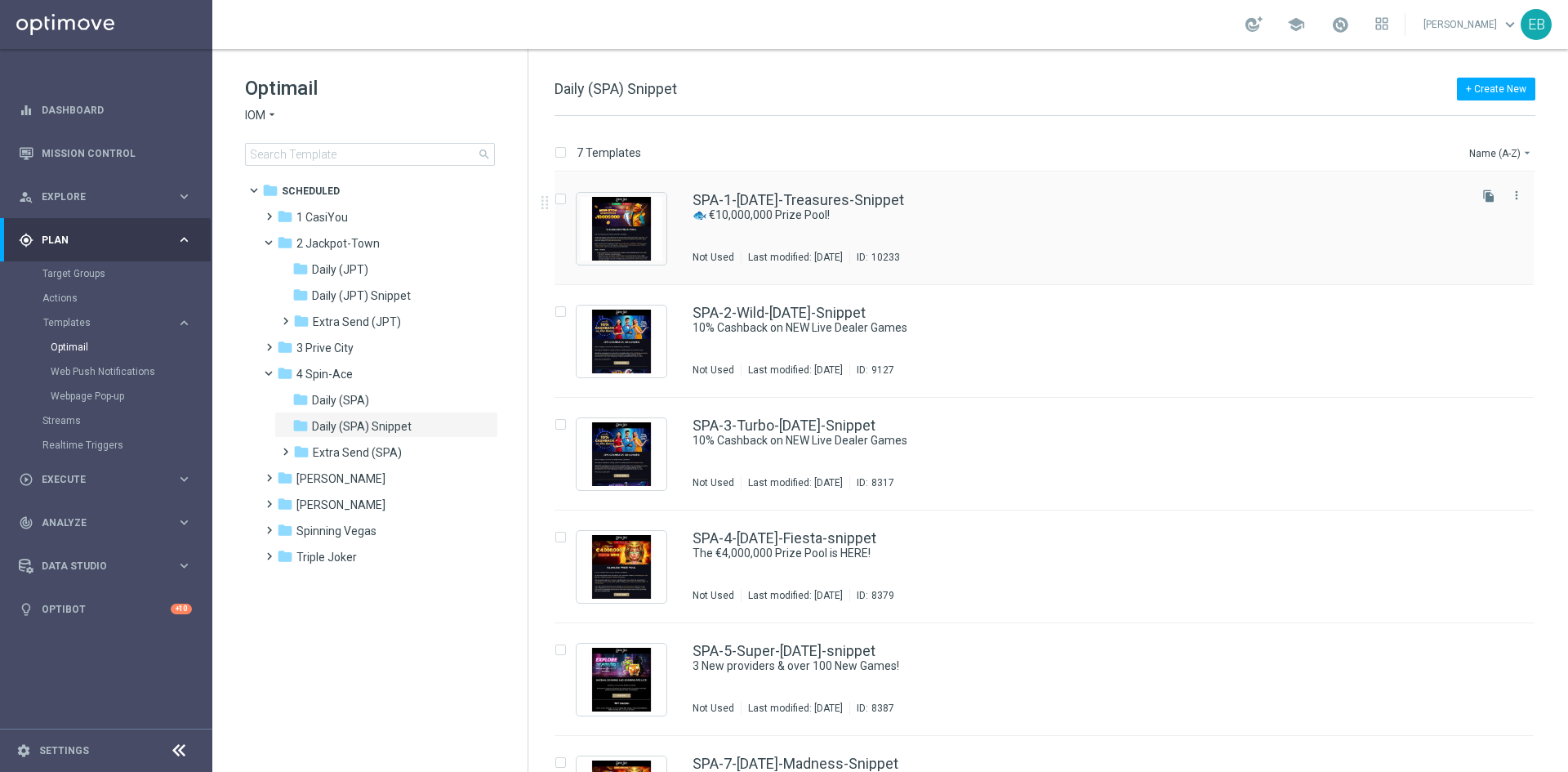
click at [855, 222] on div "SPA-1-[DATE]-Treasures-Snippet 🐟 €10,000,000 Prize Pool! Not Used Last modified…" at bounding box center [1078, 227] width 773 height 71
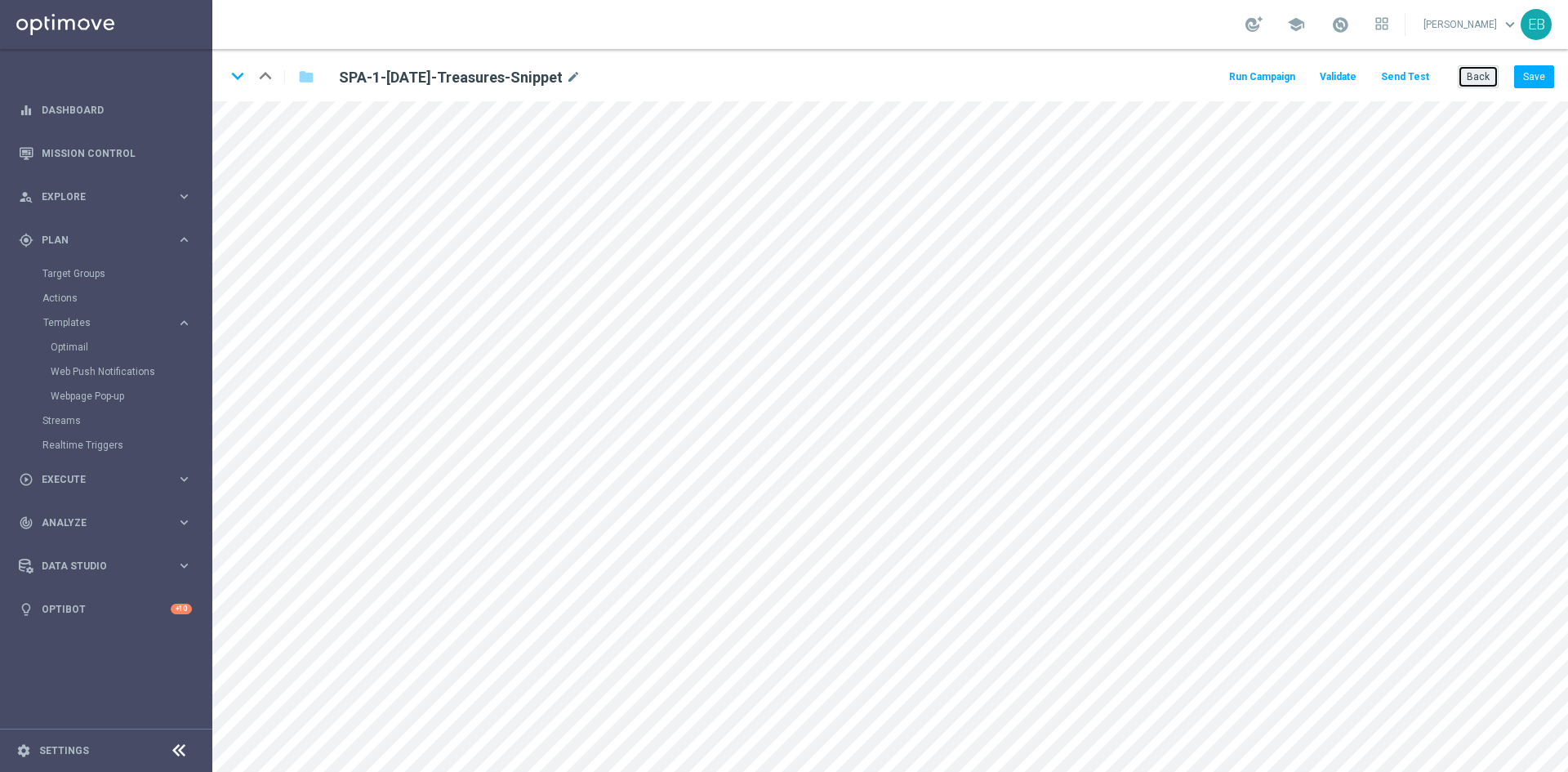
click at [1464, 76] on button "Back" at bounding box center [1477, 76] width 41 height 23
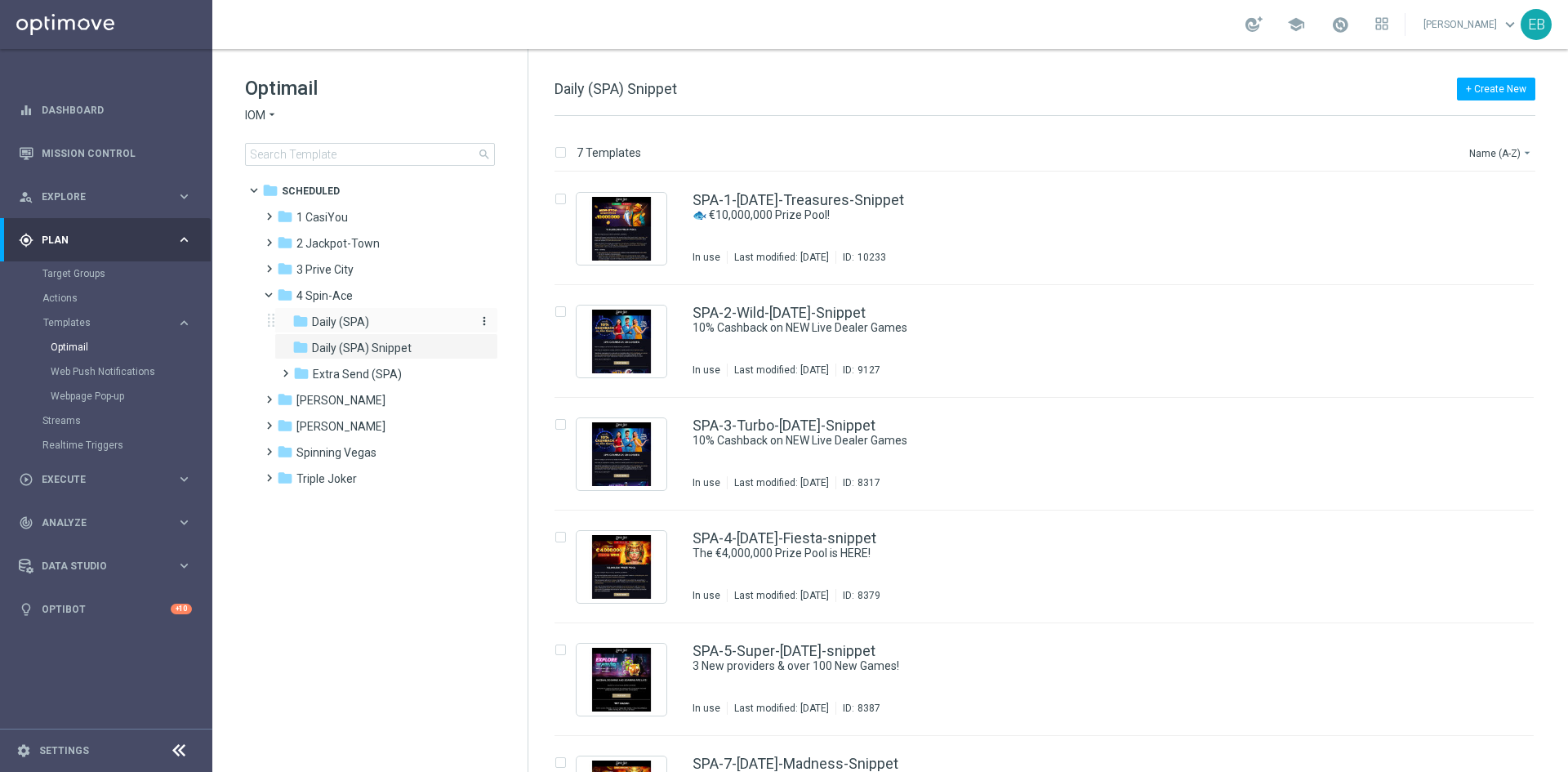
click at [392, 328] on div "folder Daily (SPA)" at bounding box center [379, 323] width 174 height 19
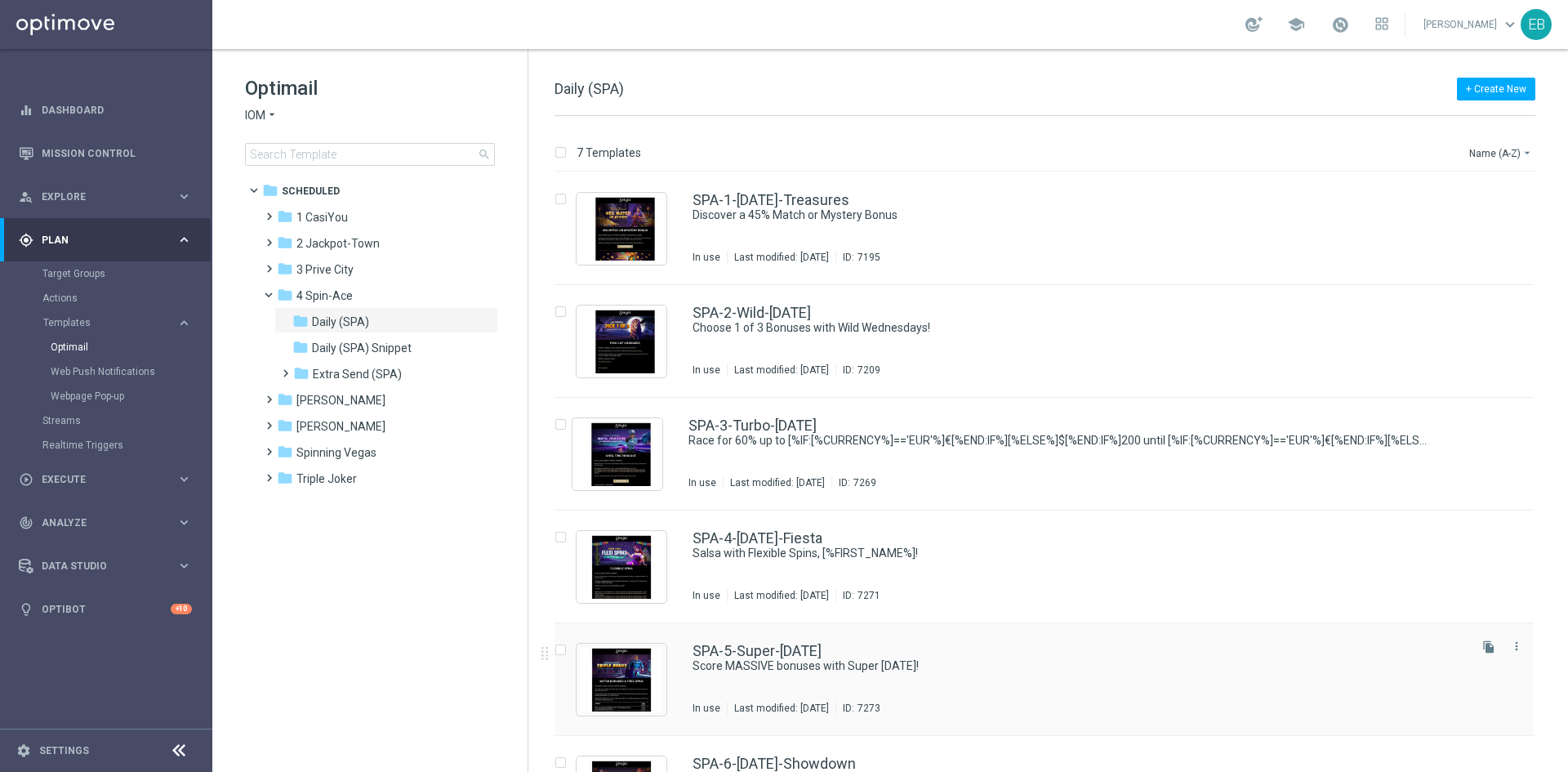
click at [1105, 657] on div "SPA-5-Super-[DATE]" at bounding box center [1078, 651] width 773 height 15
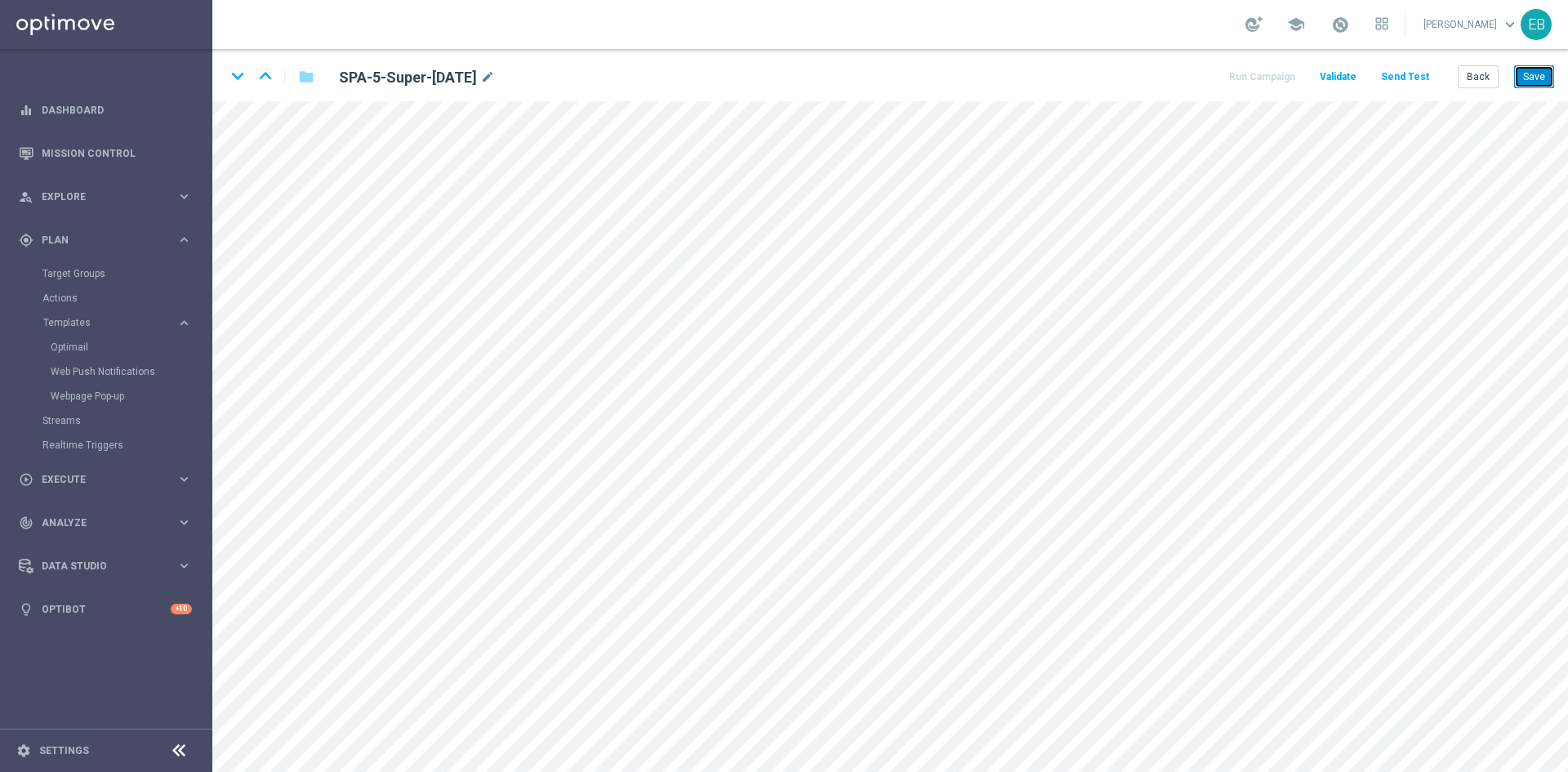
click at [1521, 79] on button "Save" at bounding box center [1534, 76] width 40 height 23
click at [1555, 70] on div "keyboard_arrow_down keyboard_arrow_up folder SPA-5-Super-[DATE] mode_edit Run C…" at bounding box center [890, 75] width 1356 height 52
click at [1533, 66] on button "Save" at bounding box center [1534, 76] width 40 height 23
click at [1476, 74] on button "Back" at bounding box center [1477, 76] width 41 height 23
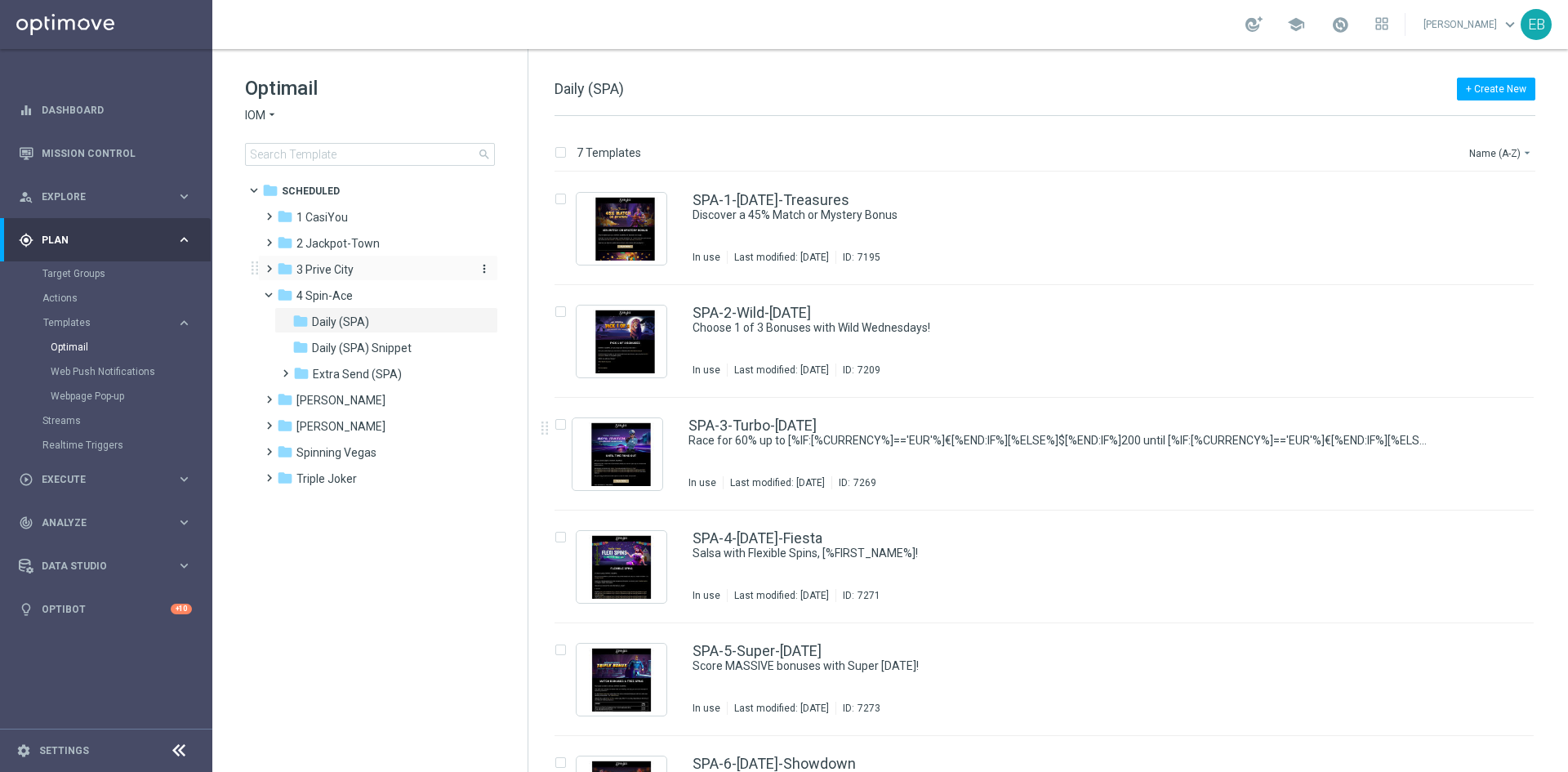
click at [366, 271] on div "folder 3 [GEOGRAPHIC_DATA]" at bounding box center [370, 270] width 188 height 19
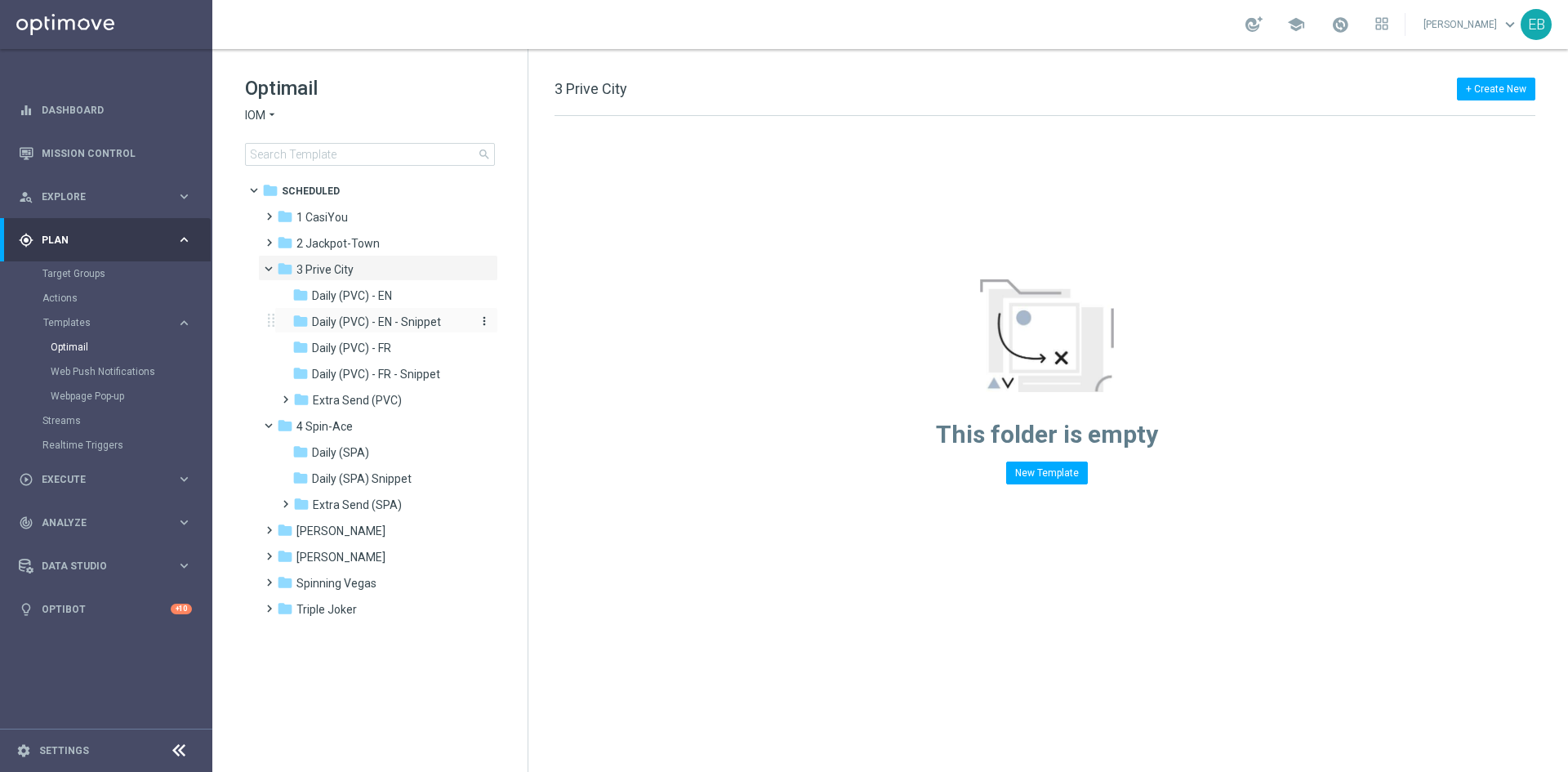
click at [416, 314] on div "folder Daily (PVC) - EN - Snippet" at bounding box center [379, 323] width 174 height 19
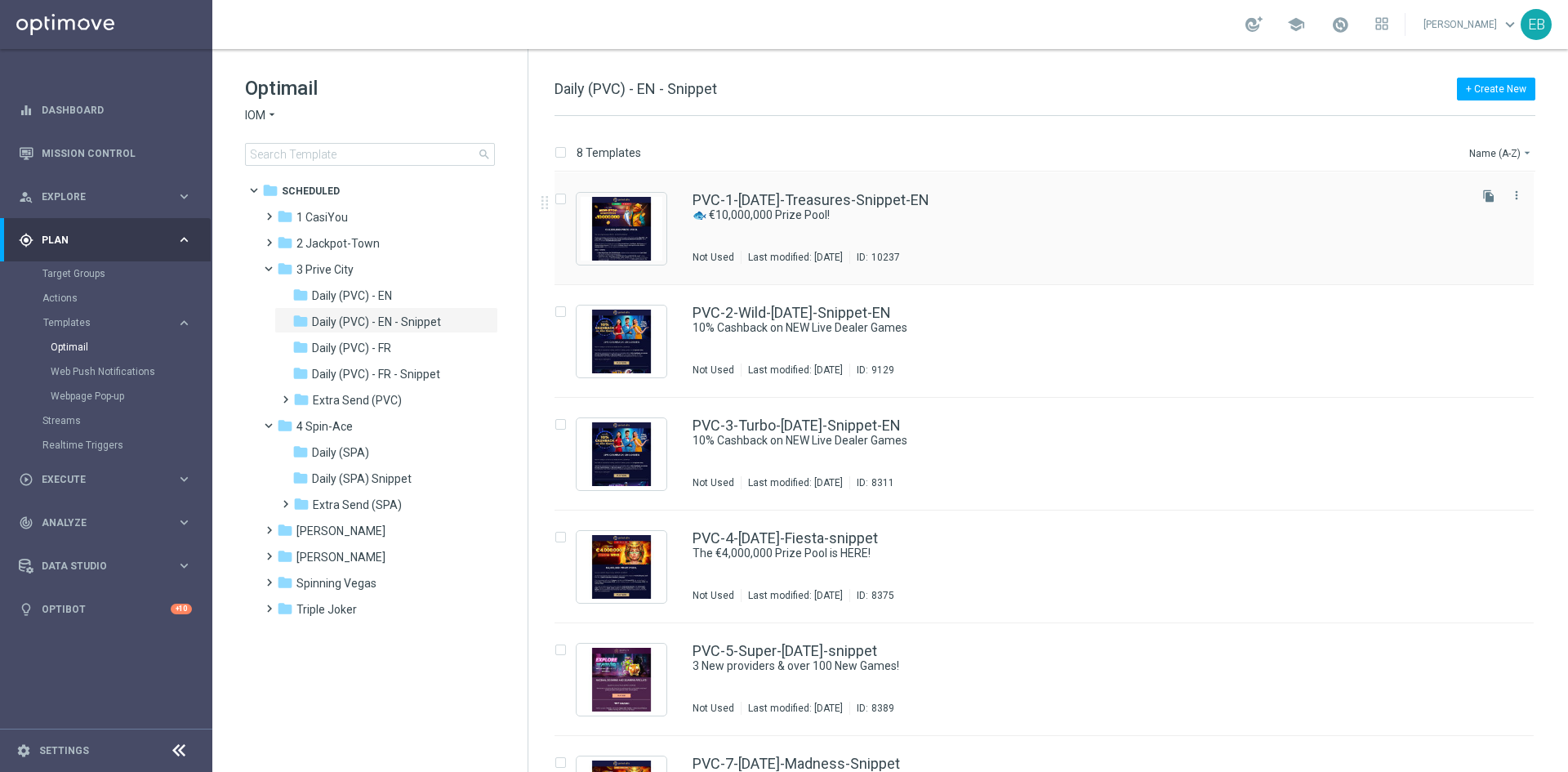
click at [794, 223] on div "PVC-1-[DATE]-Treasures-Snippet-EN 🐟 €10,000,000 Prize Pool! Not Used Last modif…" at bounding box center [1078, 227] width 773 height 71
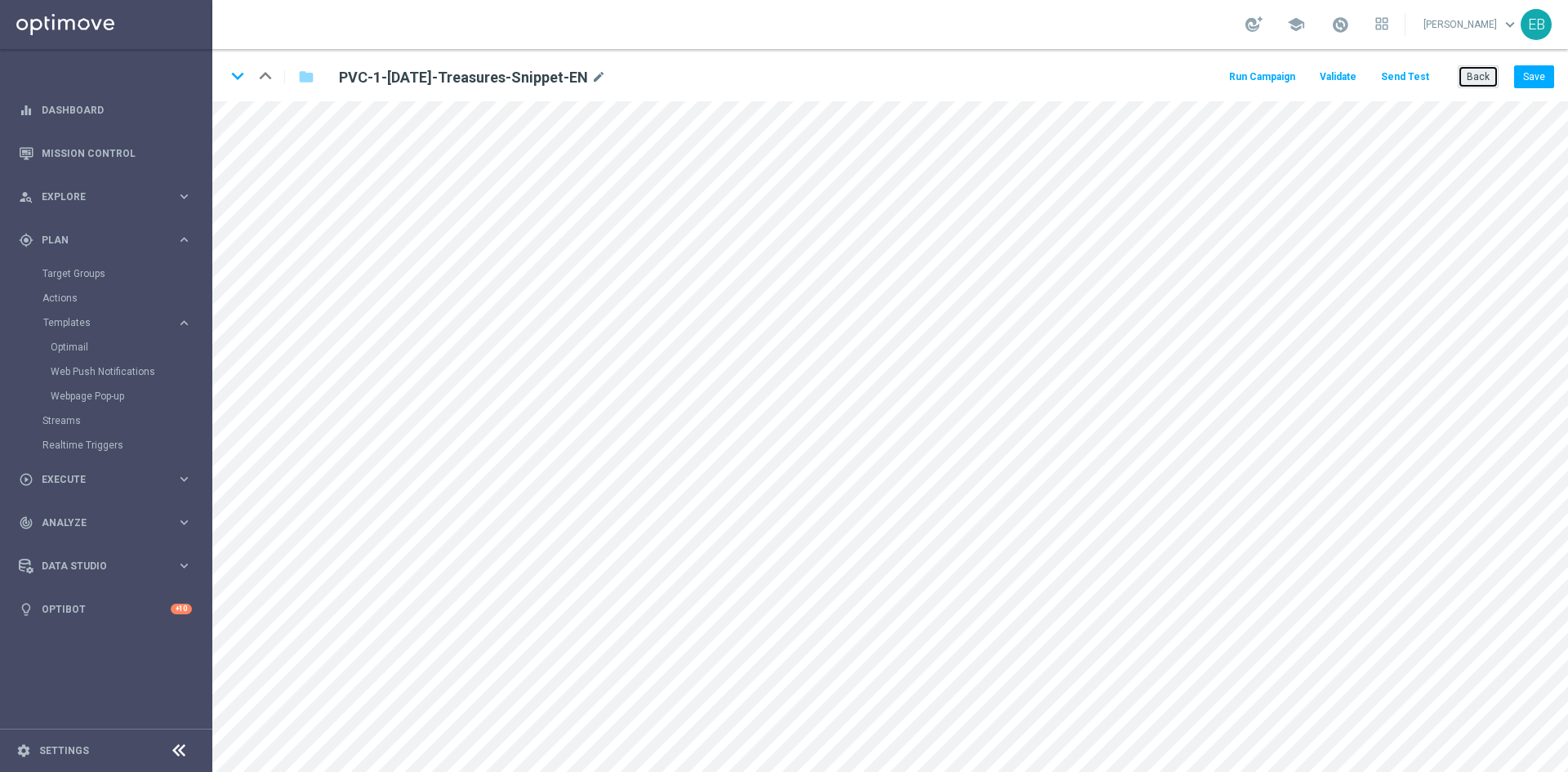
click at [1485, 75] on button "Back" at bounding box center [1477, 76] width 41 height 23
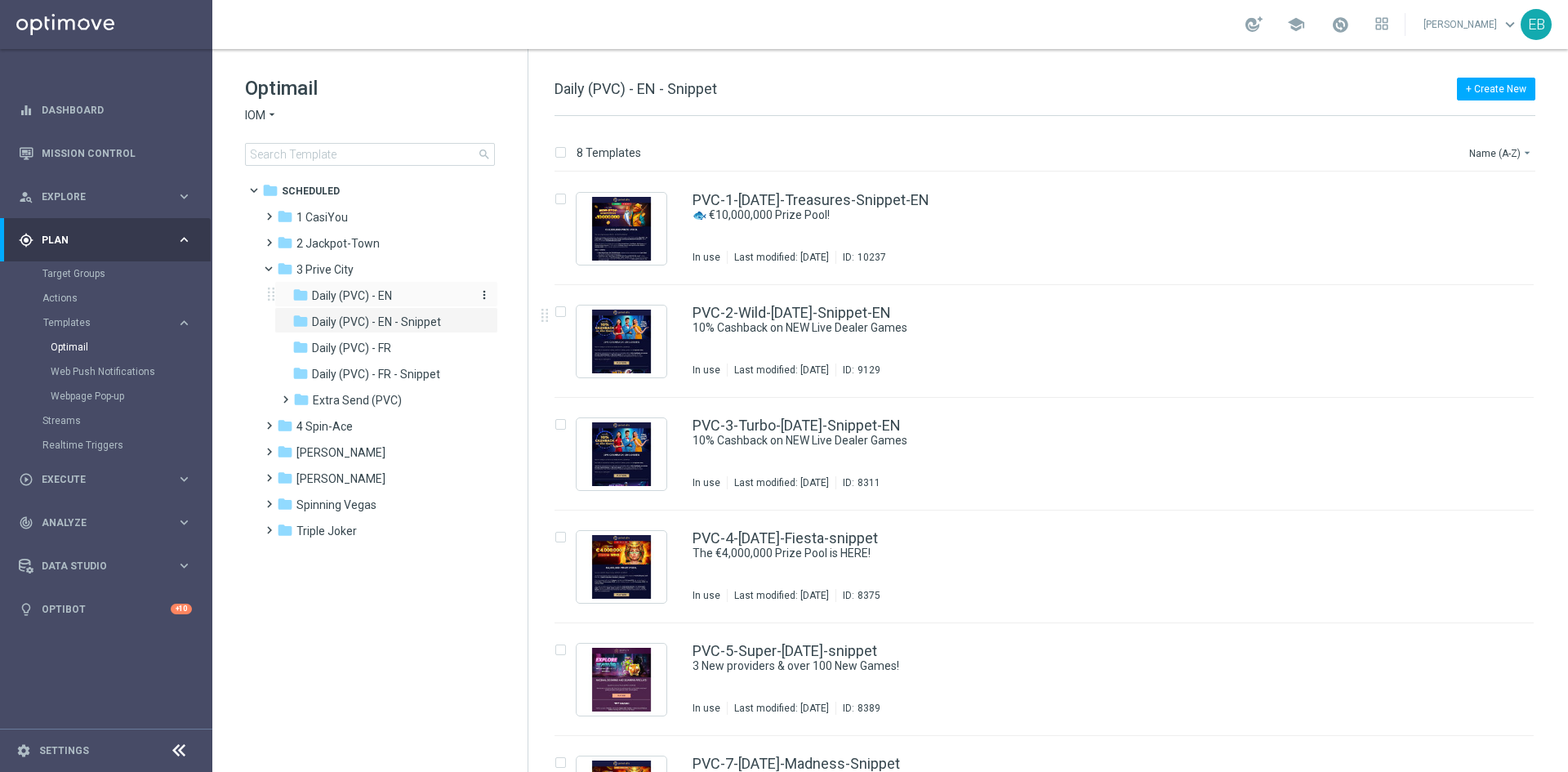
click at [385, 300] on span "Daily (PVC) - EN" at bounding box center [352, 296] width 80 height 15
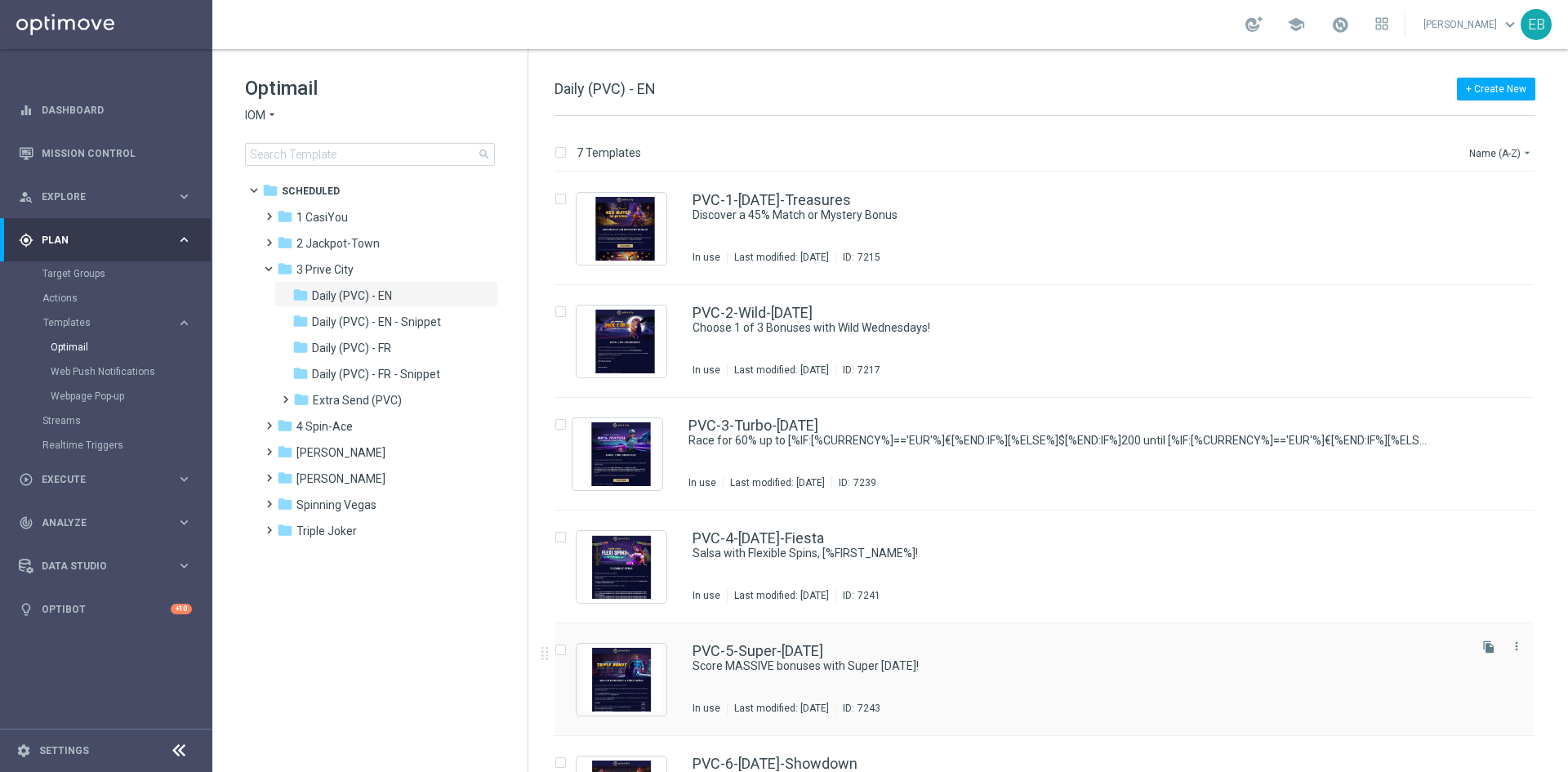
click at [1007, 653] on div "PVC-5-Super-[DATE]" at bounding box center [1078, 651] width 773 height 15
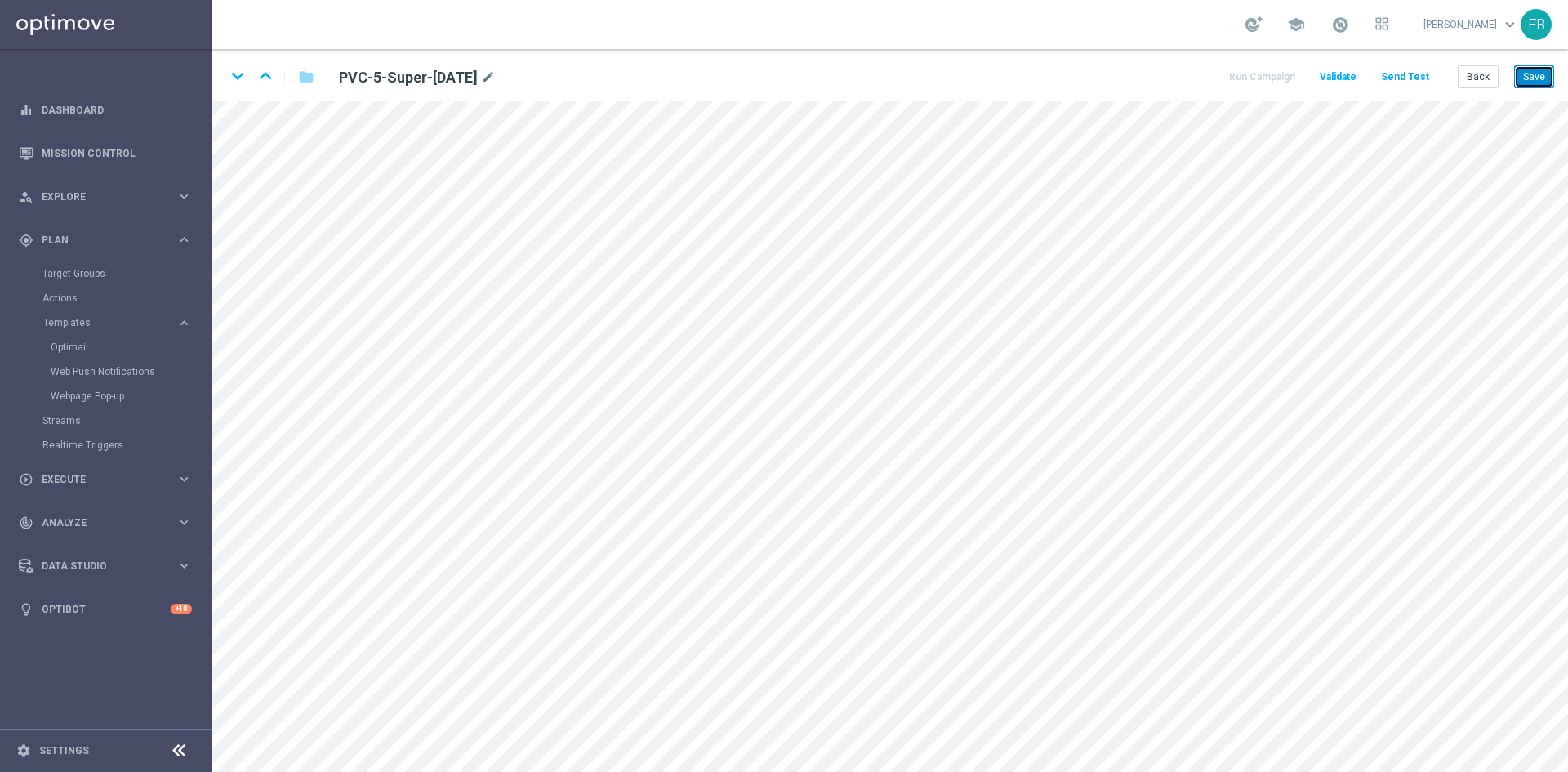
click at [1543, 78] on button "Save" at bounding box center [1534, 76] width 40 height 23
click at [1532, 76] on button "Save" at bounding box center [1534, 76] width 40 height 23
click at [1470, 68] on button "Back" at bounding box center [1477, 76] width 41 height 23
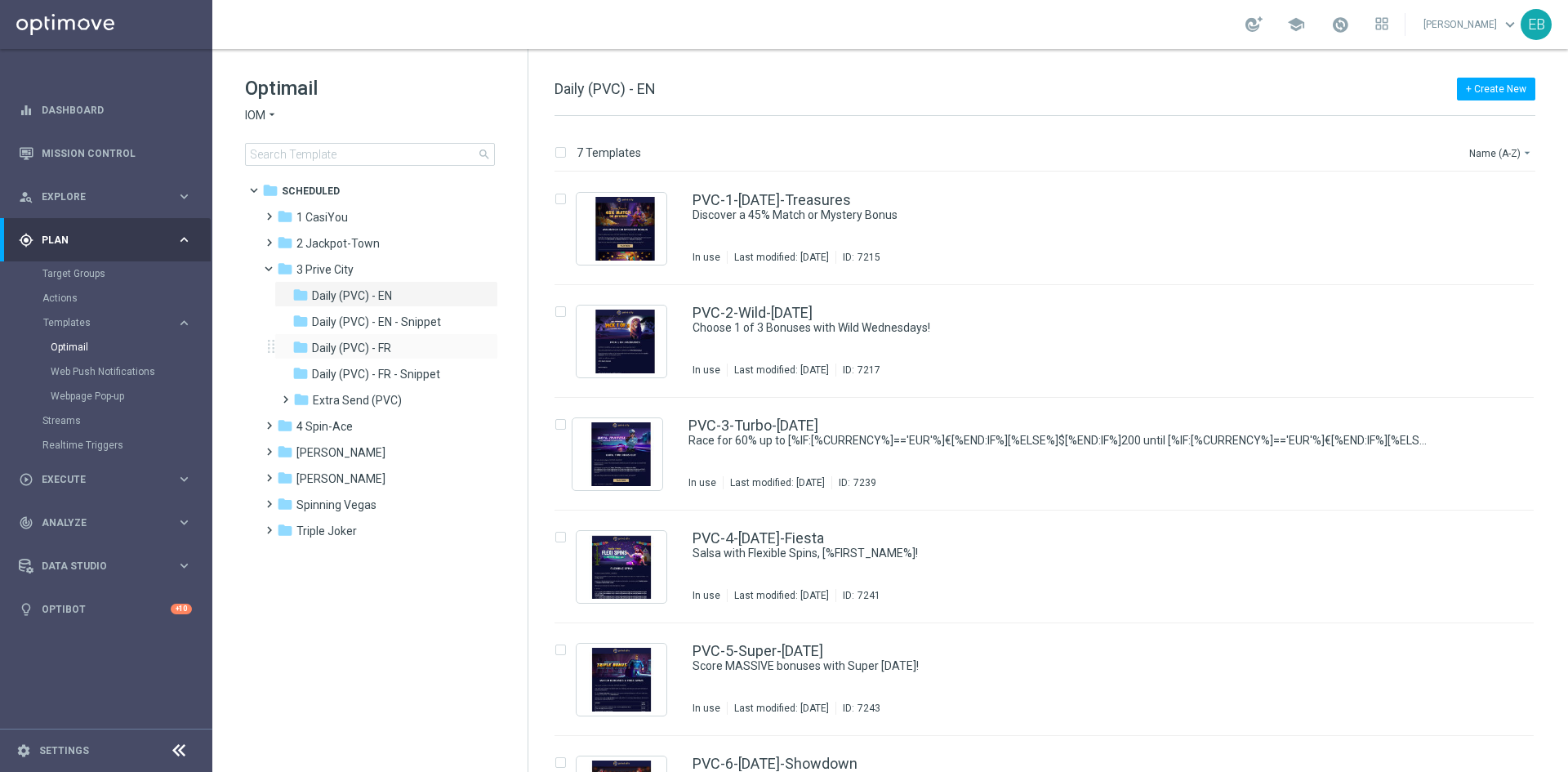
click at [396, 338] on div "folder Daily (PVC) - FR more_vert" at bounding box center [386, 346] width 224 height 26
click at [397, 341] on div "folder Daily (PVC) - FR" at bounding box center [379, 348] width 174 height 19
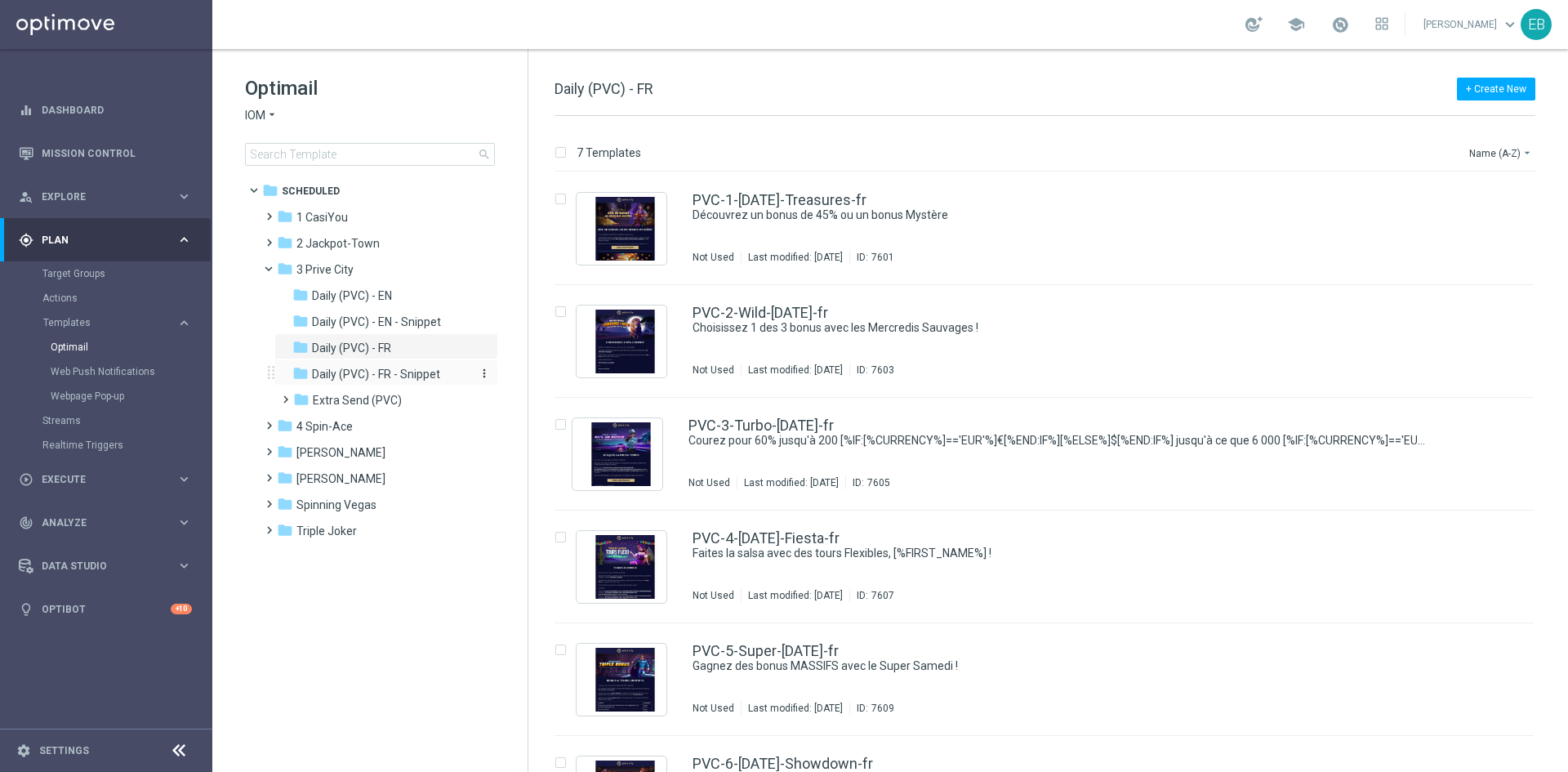
click at [442, 372] on div "folder Daily (PVC) - FR - Snippet" at bounding box center [379, 375] width 174 height 19
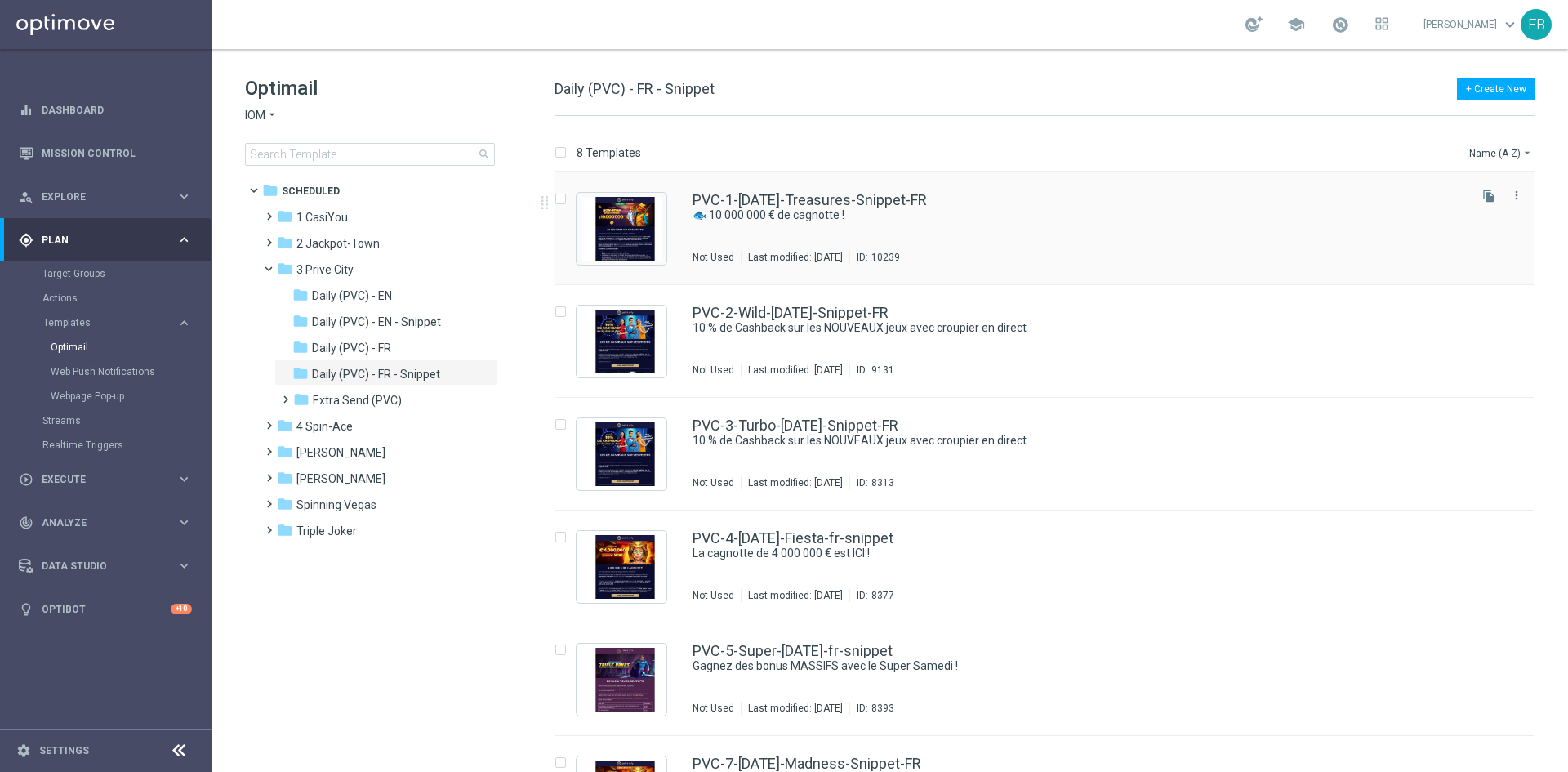
click at [907, 227] on div "PVC-1-[DATE]-Treasures-Snippet-FR 🐟 10 000 000 € de cagnotte ! Not Used Last mo…" at bounding box center [1078, 227] width 773 height 71
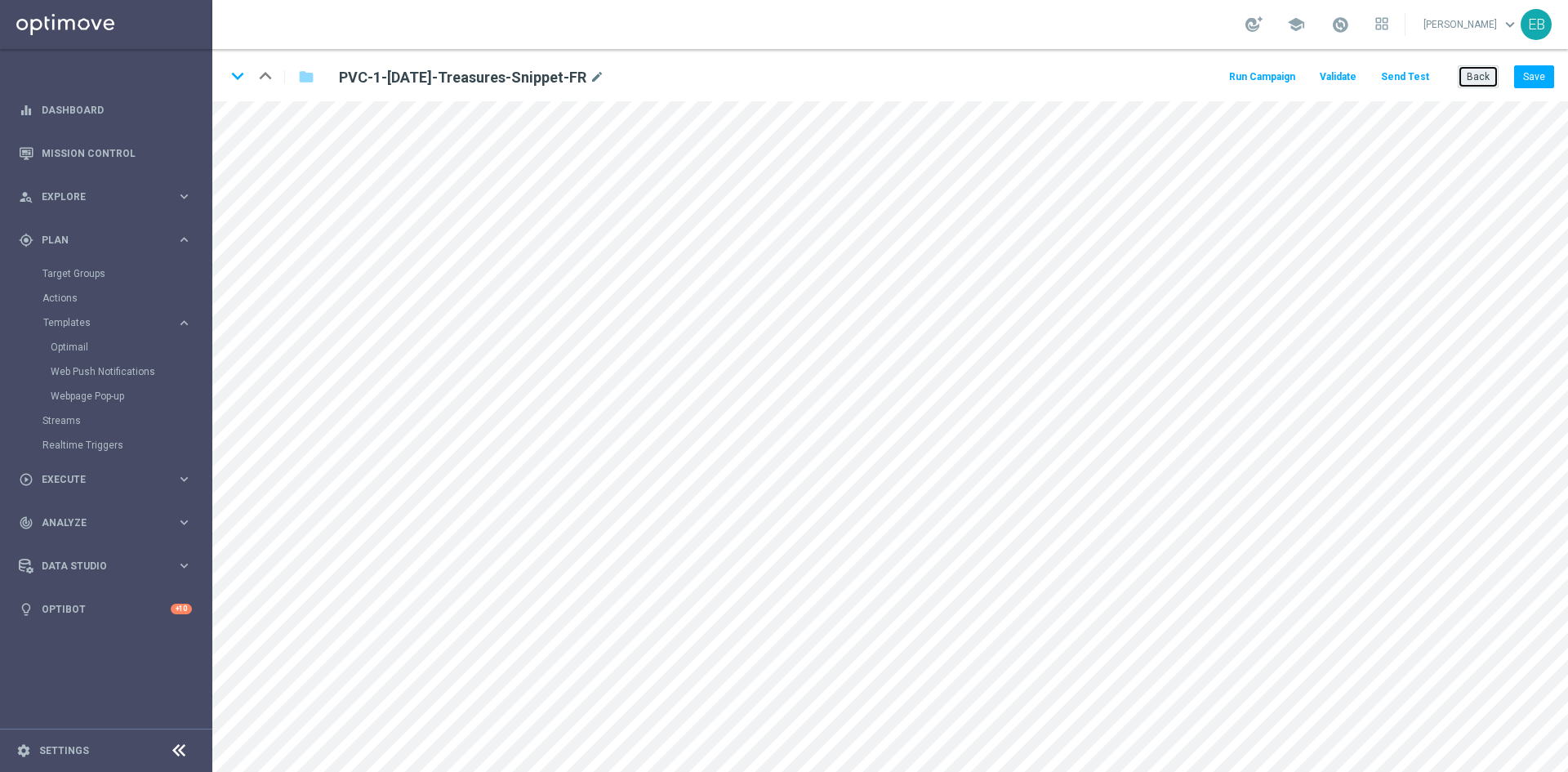
click at [1465, 70] on button "Back" at bounding box center [1477, 76] width 41 height 23
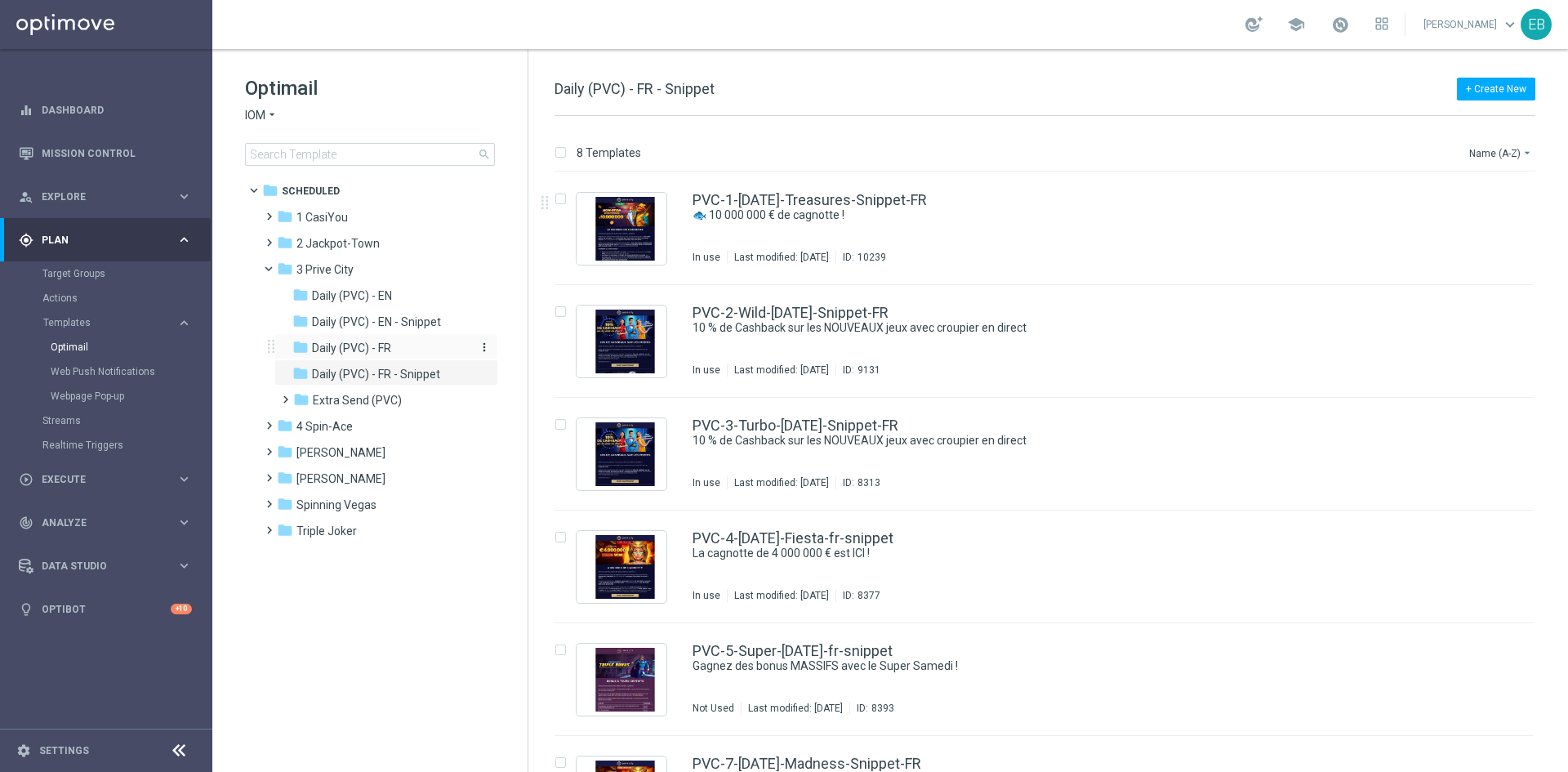
click at [383, 350] on span "Daily (PVC) - FR" at bounding box center [352, 348] width 79 height 15
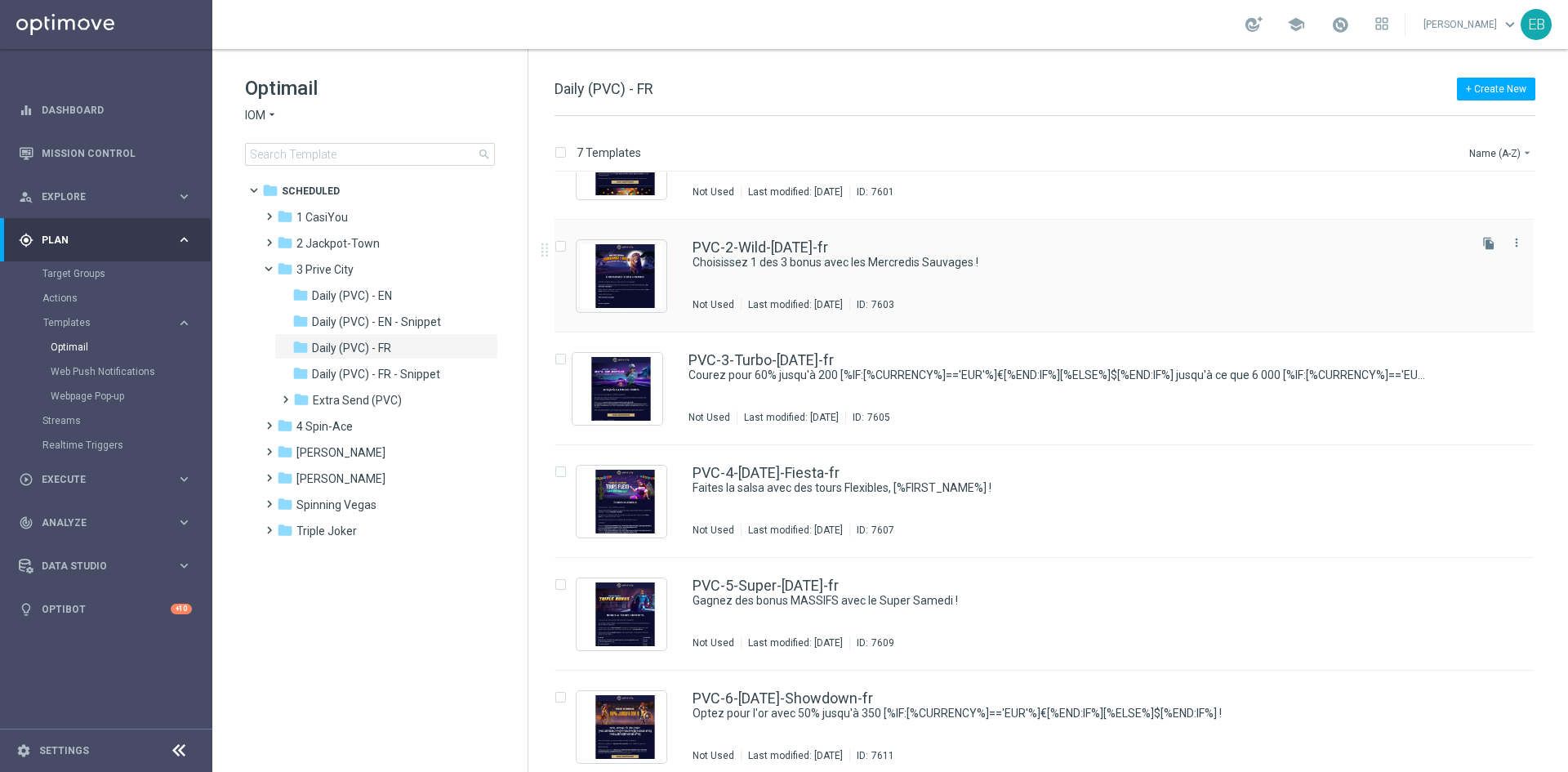
scroll to position [82, 0]
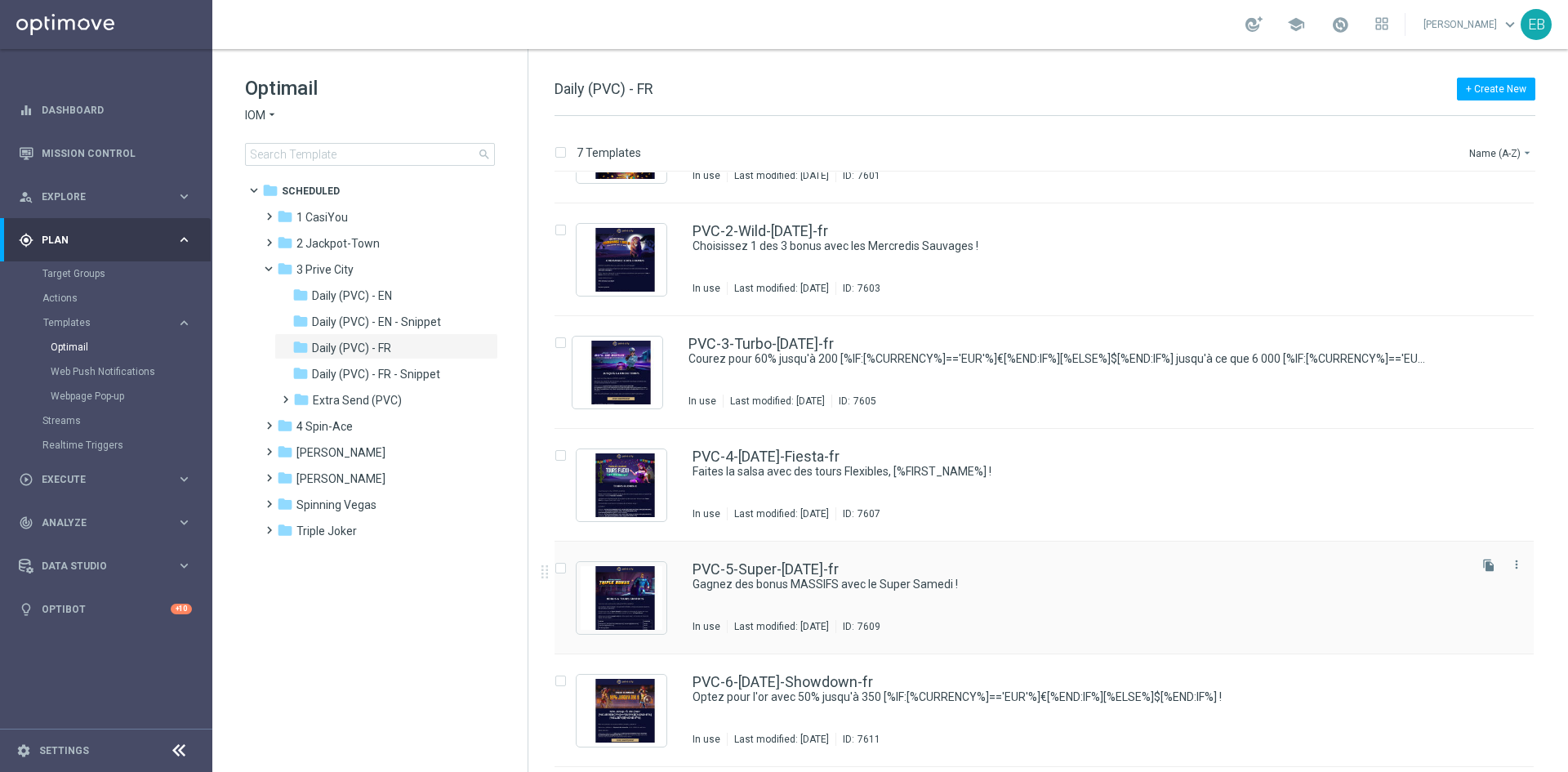
click at [1037, 596] on div "PVC-5-Super-[DATE]-fr Gagnez des bonus MASSIFS avec le Super Samedi ! In use La…" at bounding box center [1078, 597] width 773 height 71
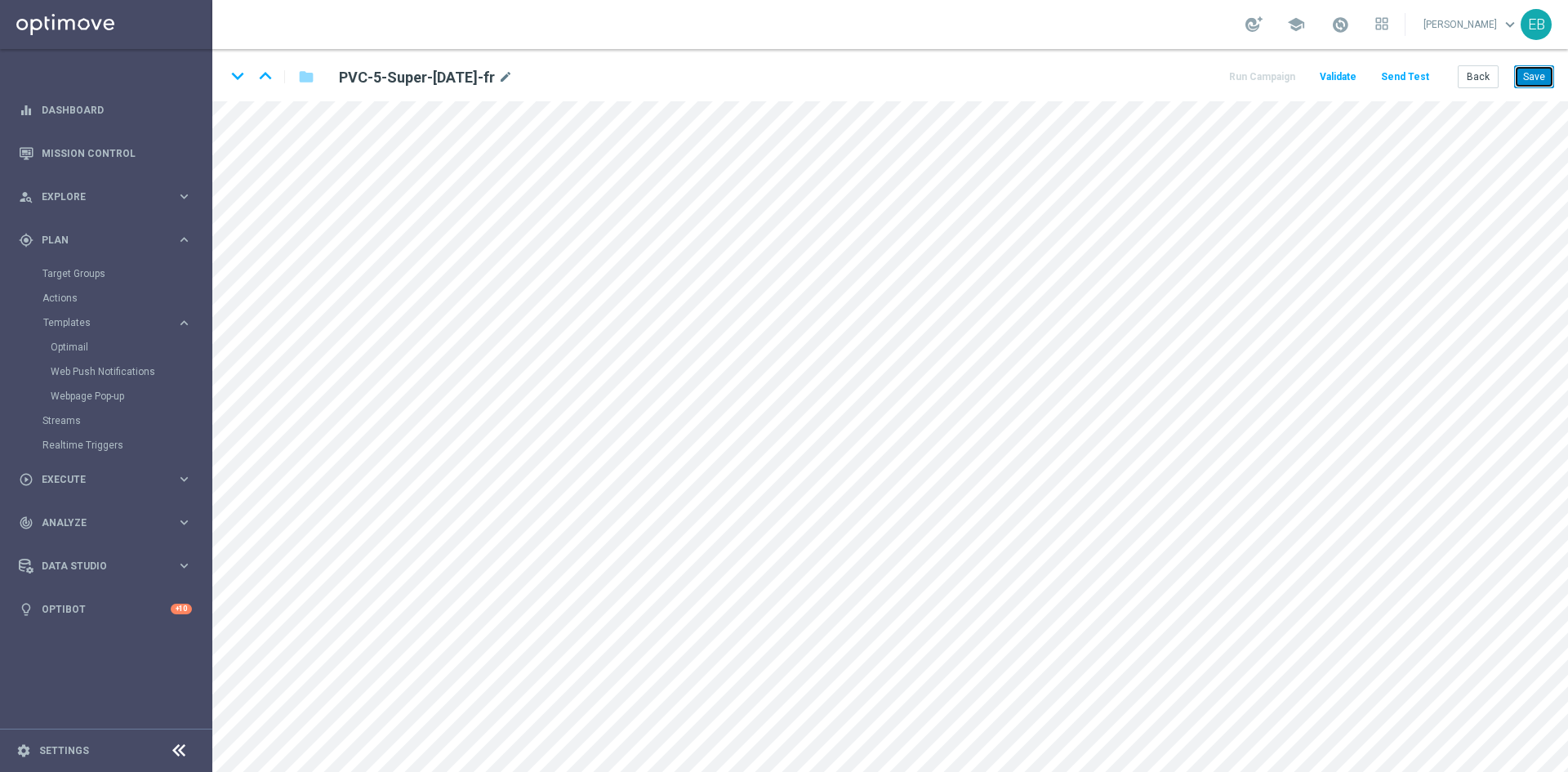
click at [1528, 71] on button "Save" at bounding box center [1534, 76] width 40 height 23
click at [1543, 69] on button "Save" at bounding box center [1534, 76] width 40 height 23
click at [1524, 78] on button "Save" at bounding box center [1534, 76] width 40 height 23
